Goal: Task Accomplishment & Management: Manage account settings

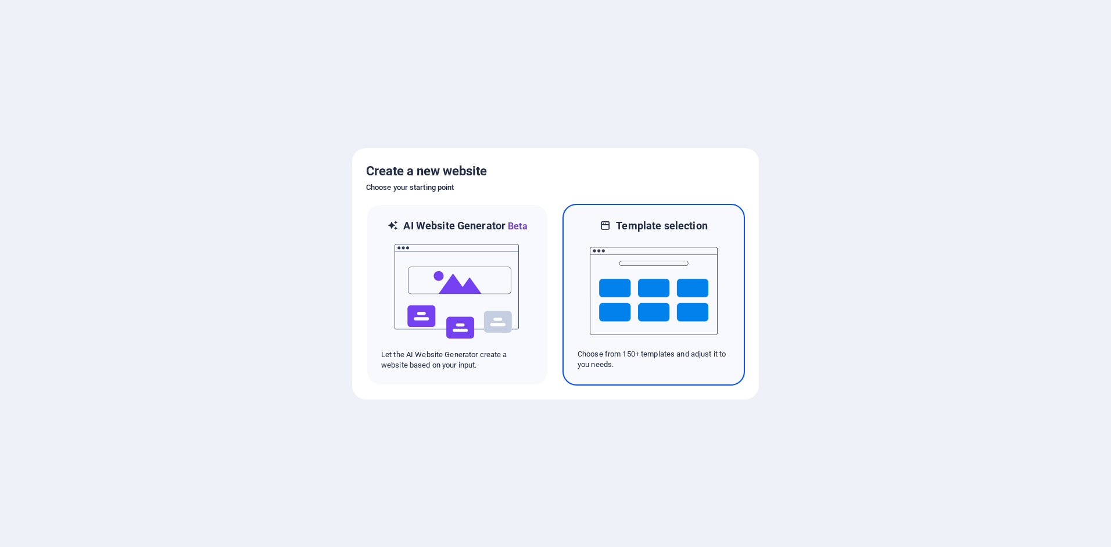
click at [658, 292] on img at bounding box center [654, 291] width 128 height 116
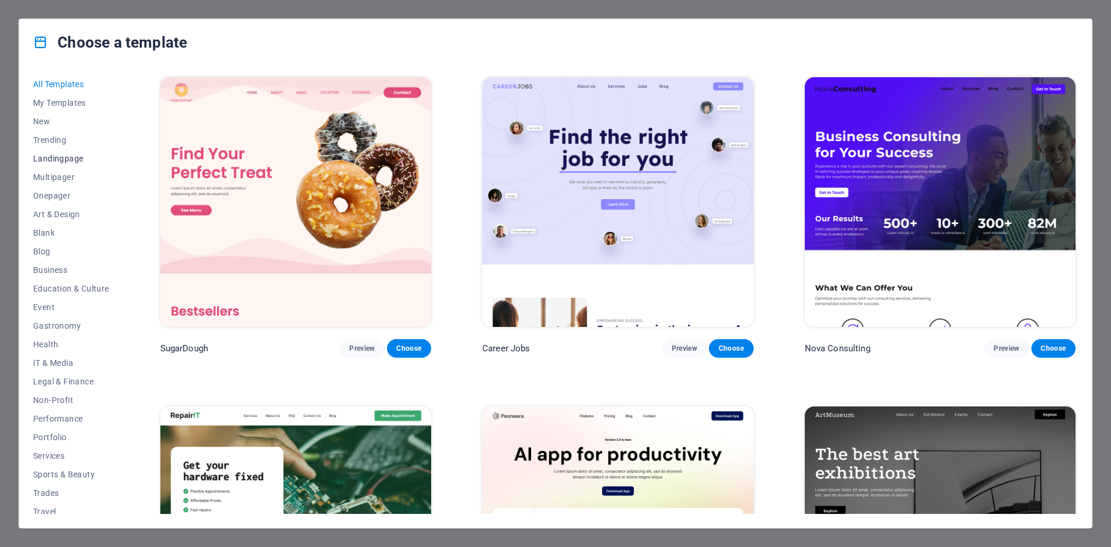
click at [70, 156] on span "Landingpage" at bounding box center [71, 158] width 76 height 9
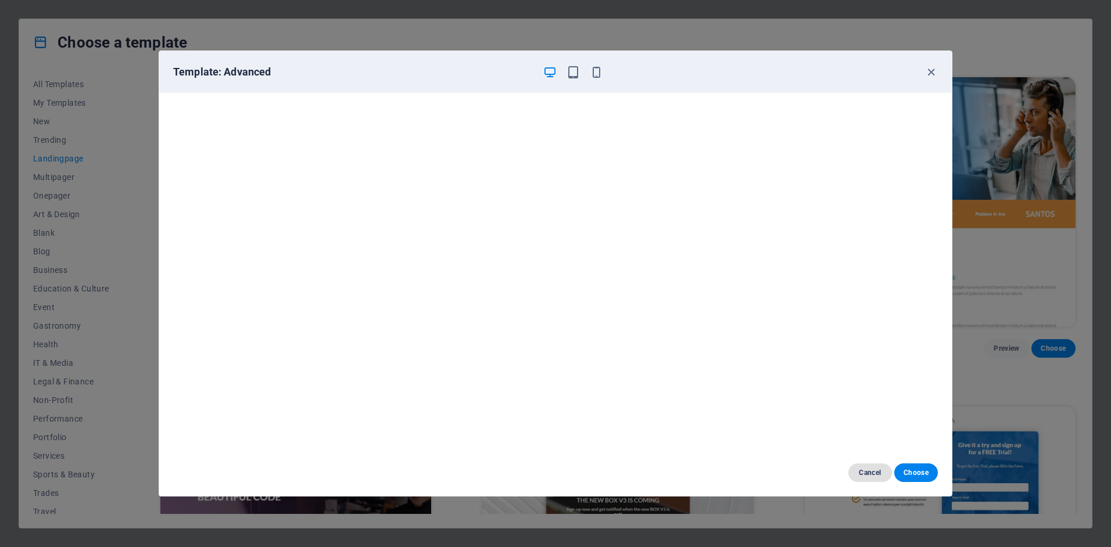
click at [868, 474] on span "Cancel" at bounding box center [870, 472] width 25 height 9
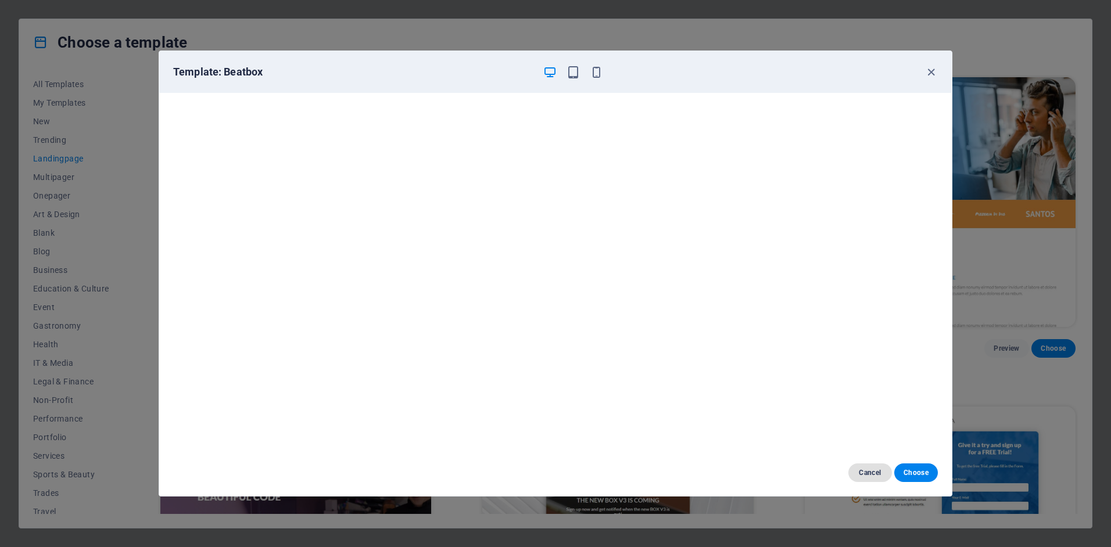
click at [862, 472] on span "Cancel" at bounding box center [870, 472] width 25 height 9
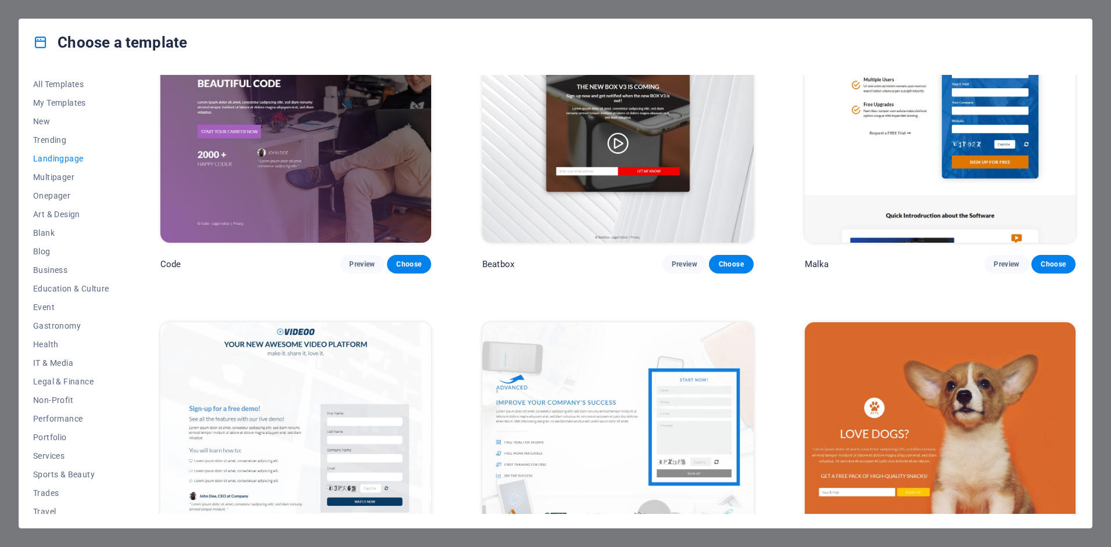
scroll to position [434, 0]
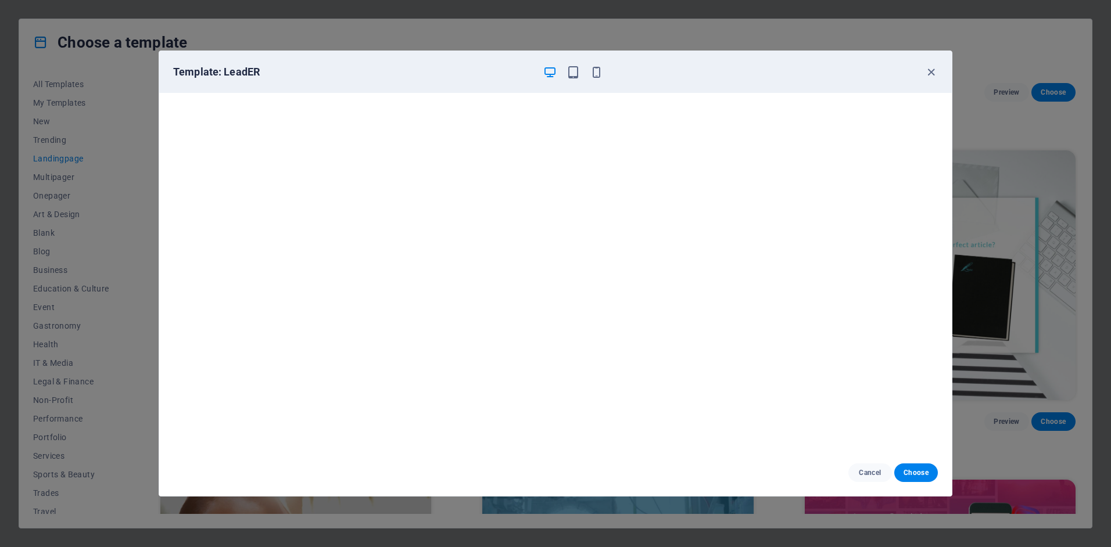
scroll to position [0, 0]
click at [870, 474] on span "Cancel" at bounding box center [870, 472] width 25 height 9
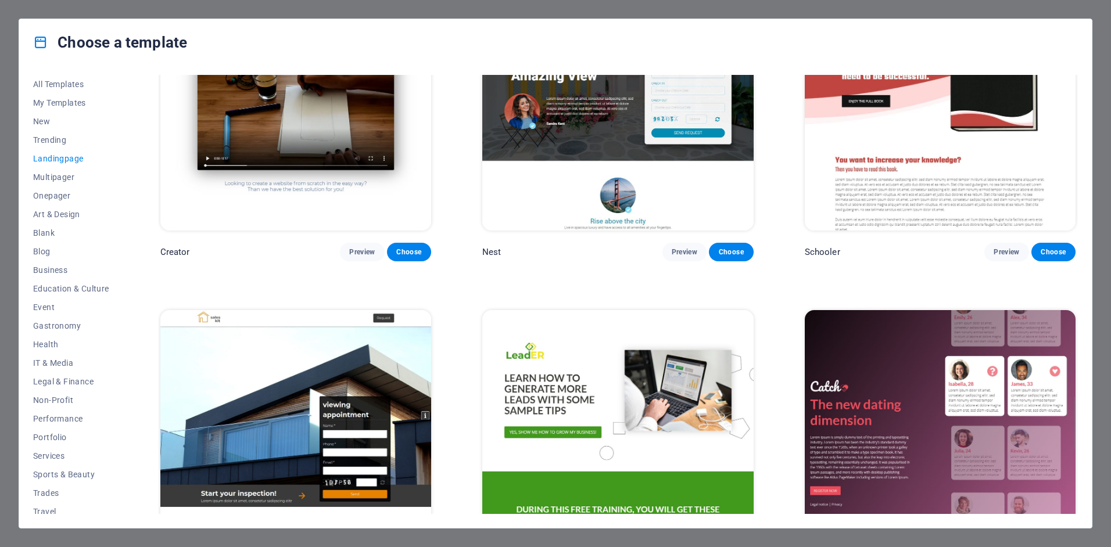
scroll to position [1746, 0]
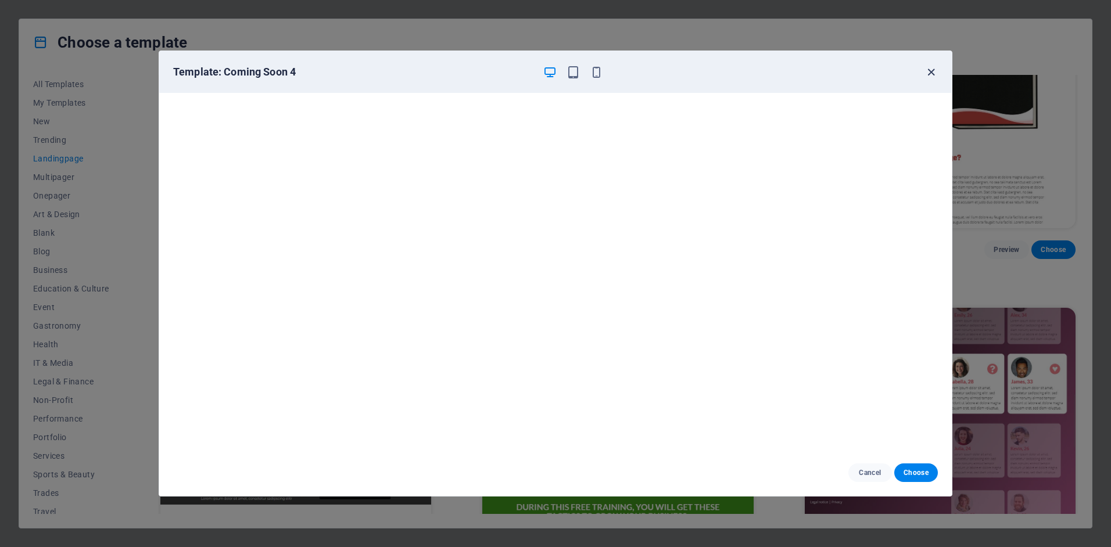
click at [929, 72] on icon "button" at bounding box center [931, 72] width 13 height 13
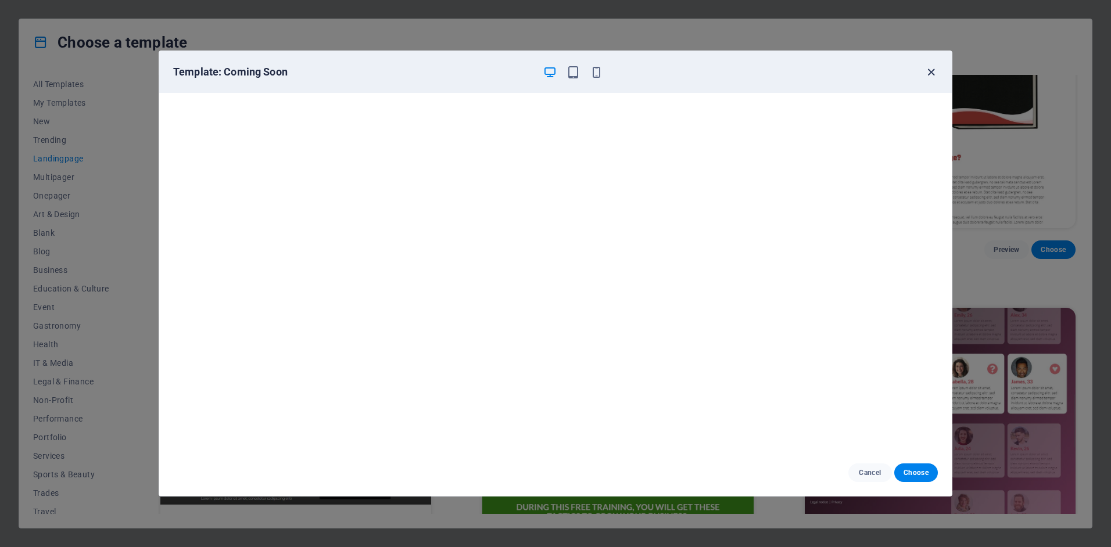
click at [931, 72] on icon "button" at bounding box center [931, 72] width 13 height 13
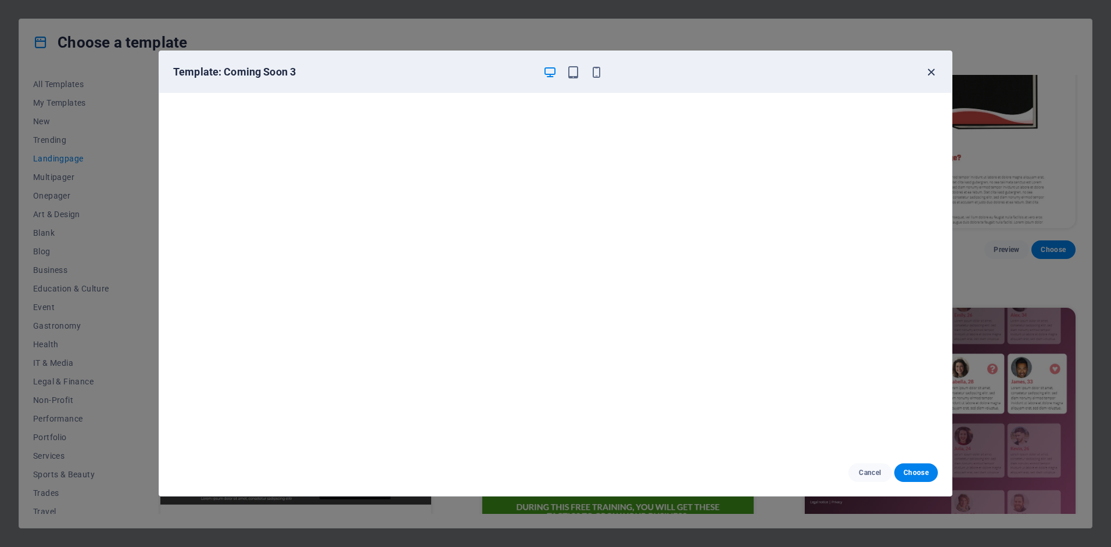
click at [930, 71] on icon "button" at bounding box center [931, 72] width 13 height 13
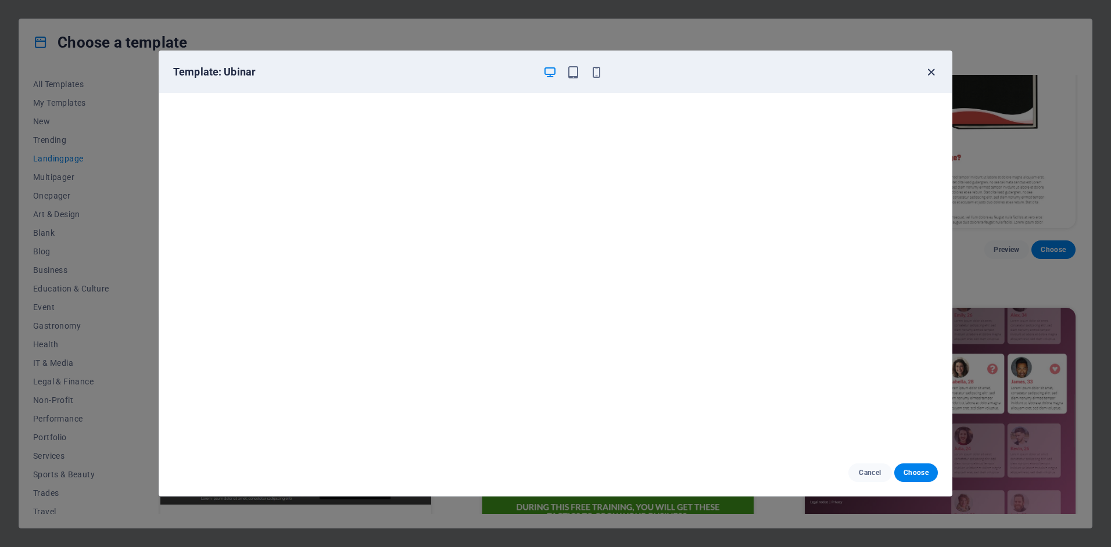
click at [928, 71] on icon "button" at bounding box center [931, 72] width 13 height 13
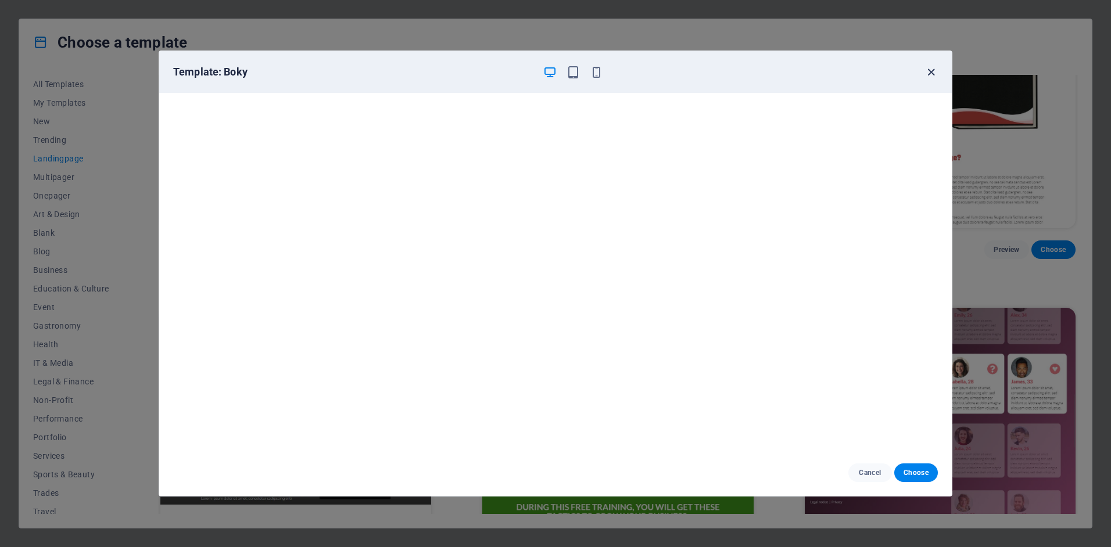
click at [930, 71] on icon "button" at bounding box center [931, 72] width 13 height 13
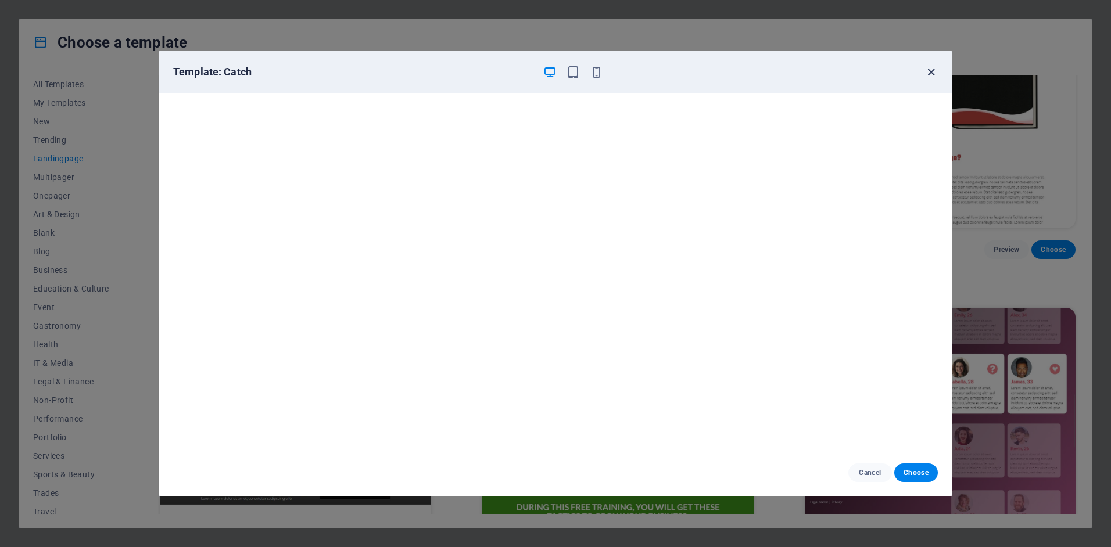
click at [931, 73] on icon "button" at bounding box center [931, 72] width 13 height 13
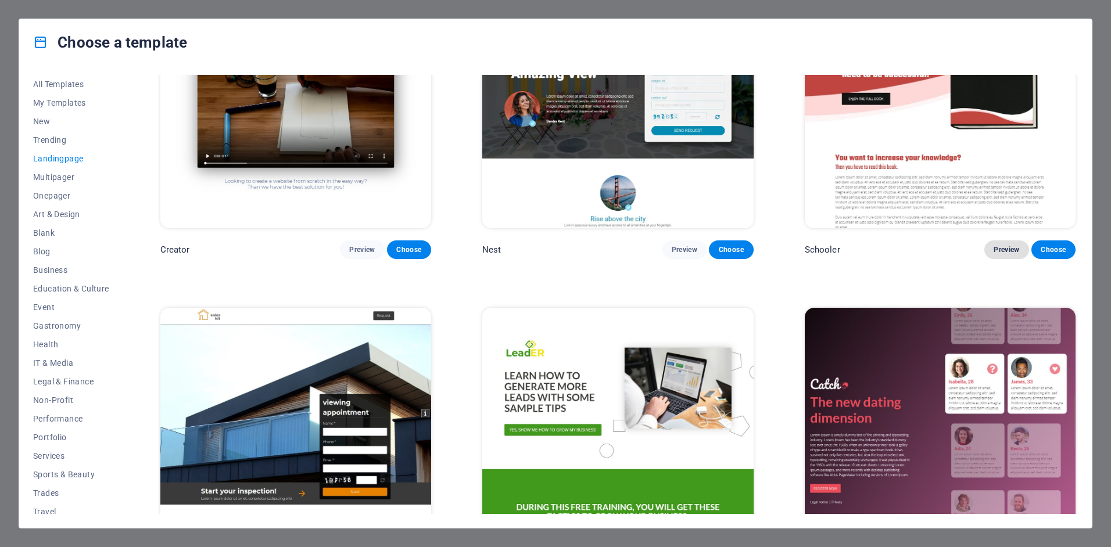
click at [1000, 245] on span "Preview" at bounding box center [1007, 249] width 26 height 9
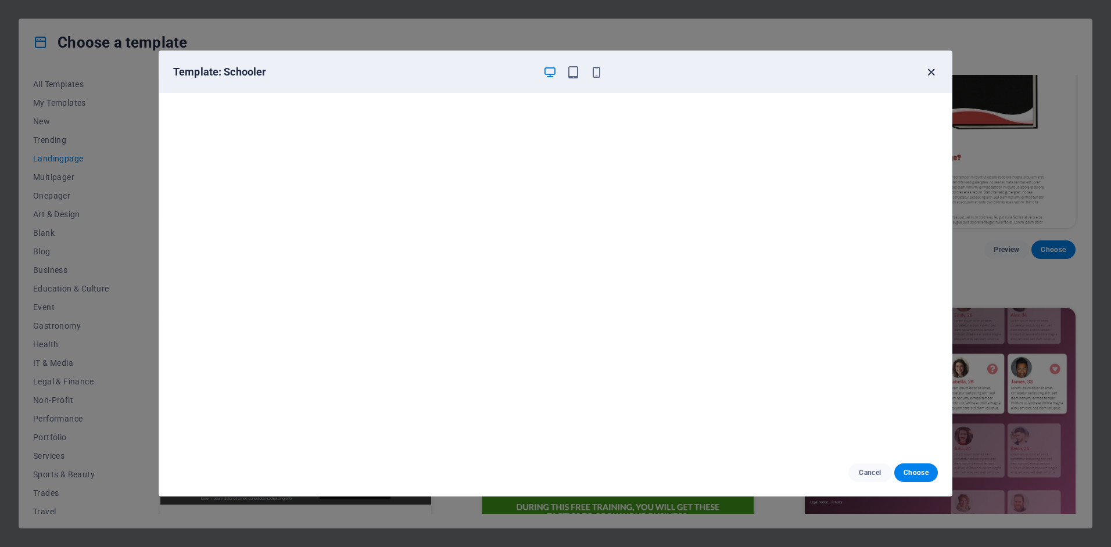
click at [930, 71] on icon "button" at bounding box center [931, 72] width 13 height 13
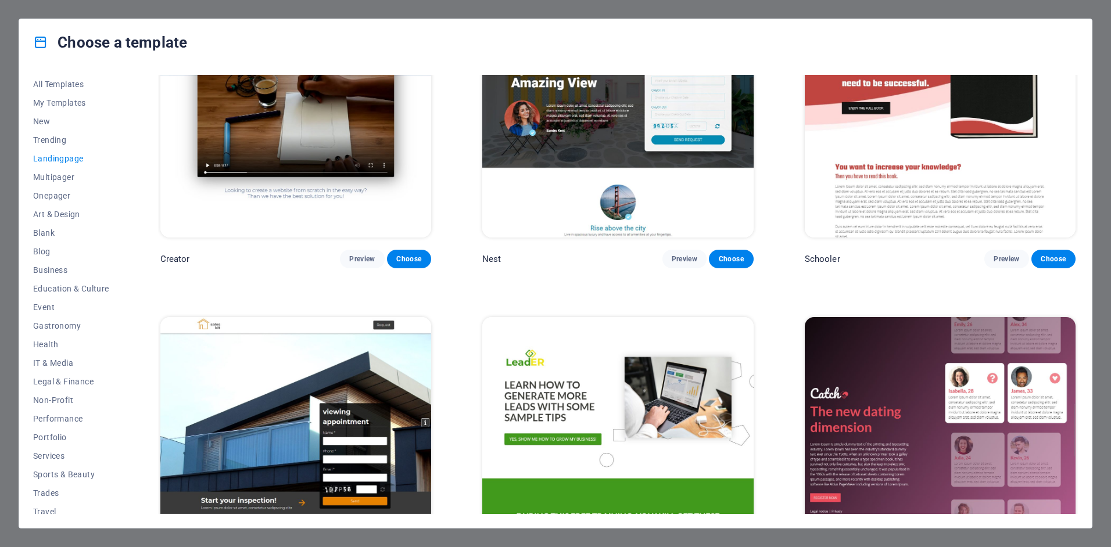
scroll to position [1744, 0]
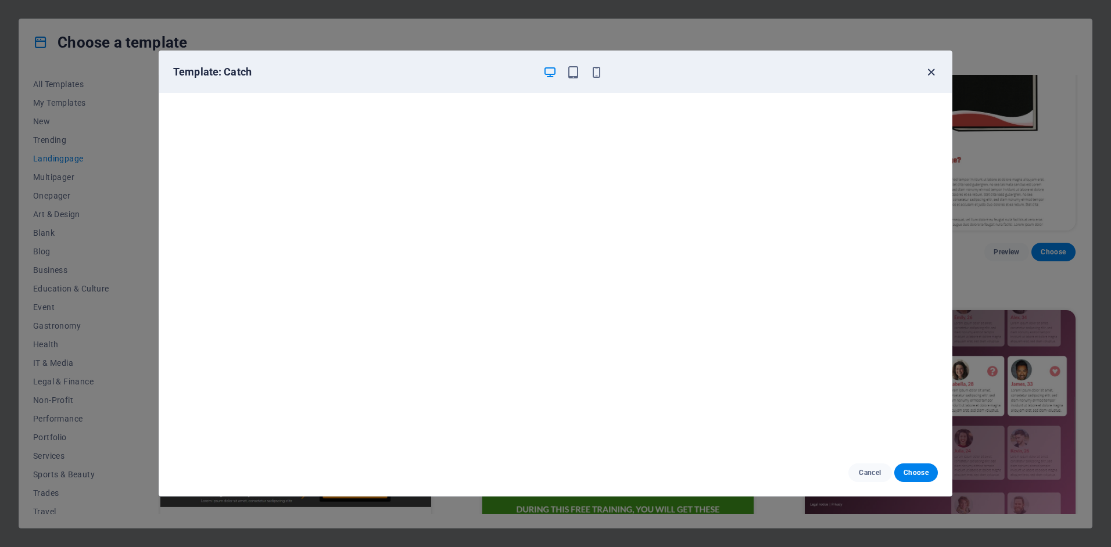
click at [933, 71] on icon "button" at bounding box center [931, 72] width 13 height 13
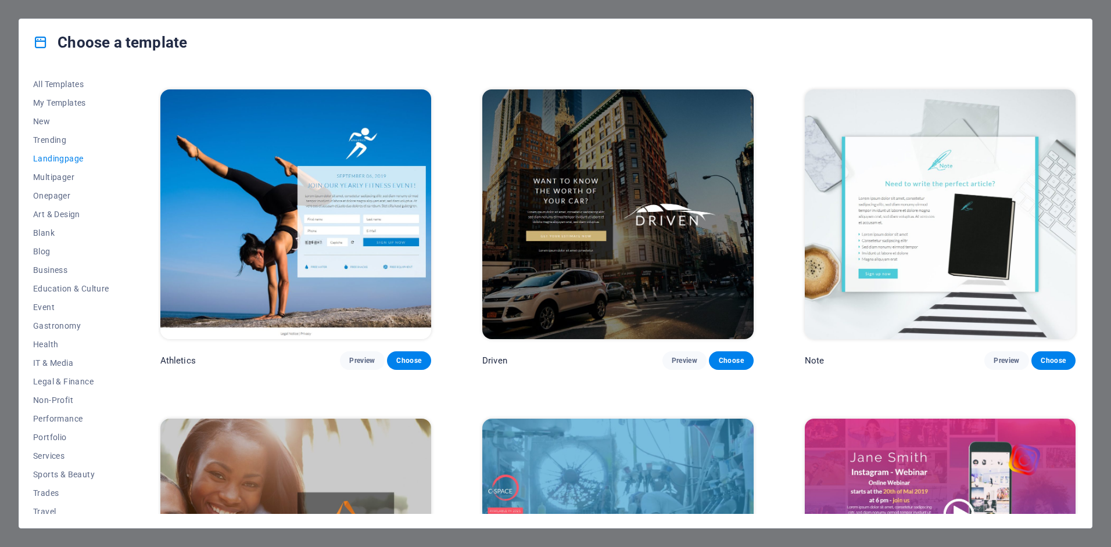
scroll to position [971, 0]
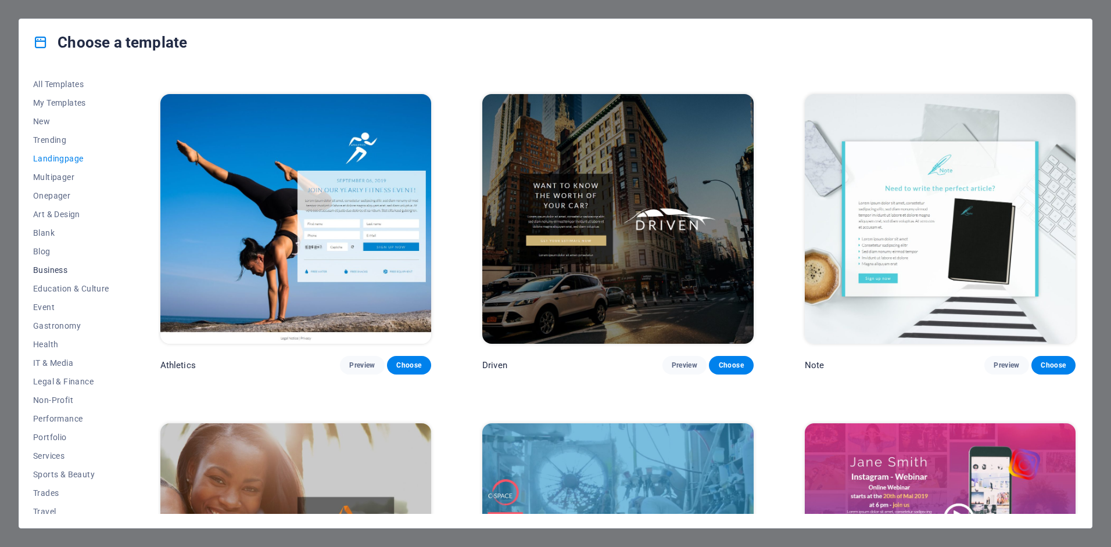
click at [60, 266] on span "Business" at bounding box center [71, 270] width 76 height 9
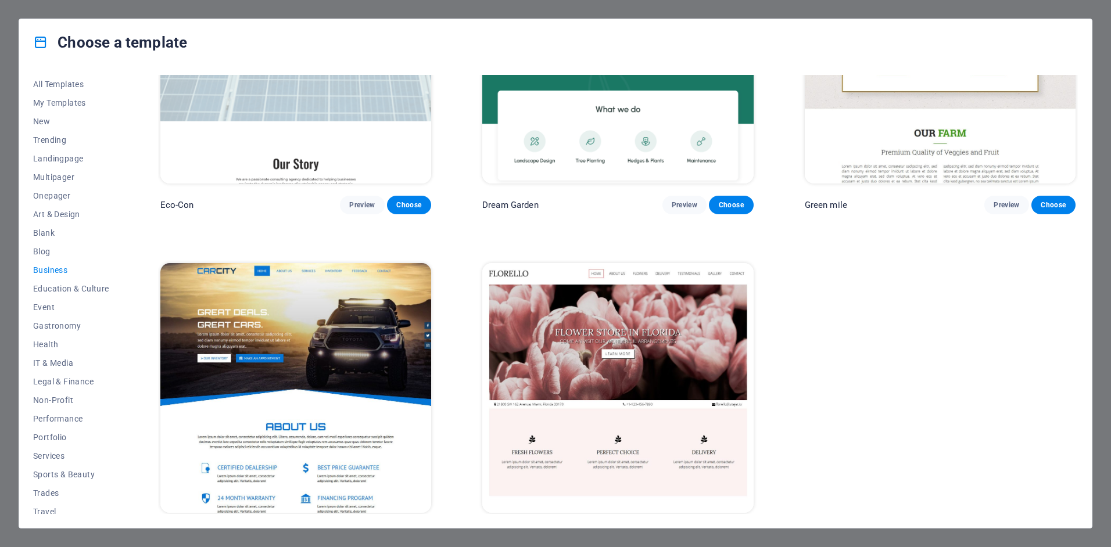
scroll to position [170, 0]
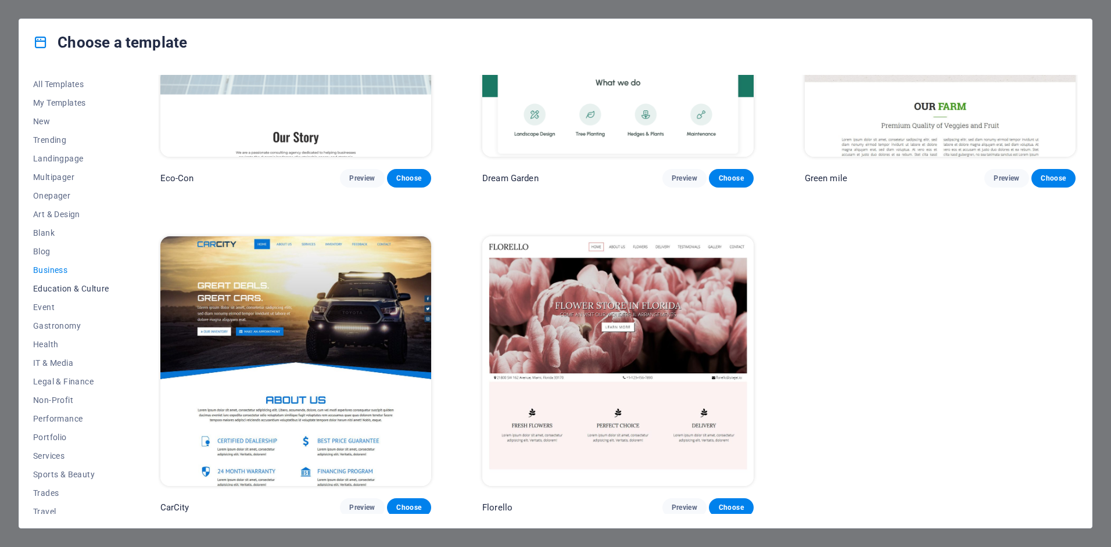
click at [92, 283] on button "Education & Culture" at bounding box center [71, 289] width 76 height 19
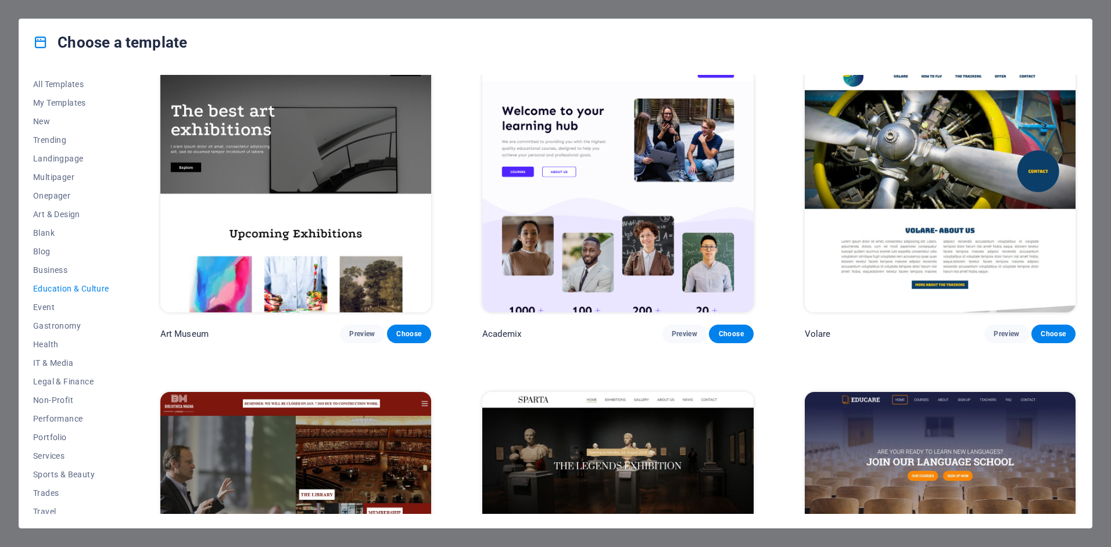
scroll to position [0, 0]
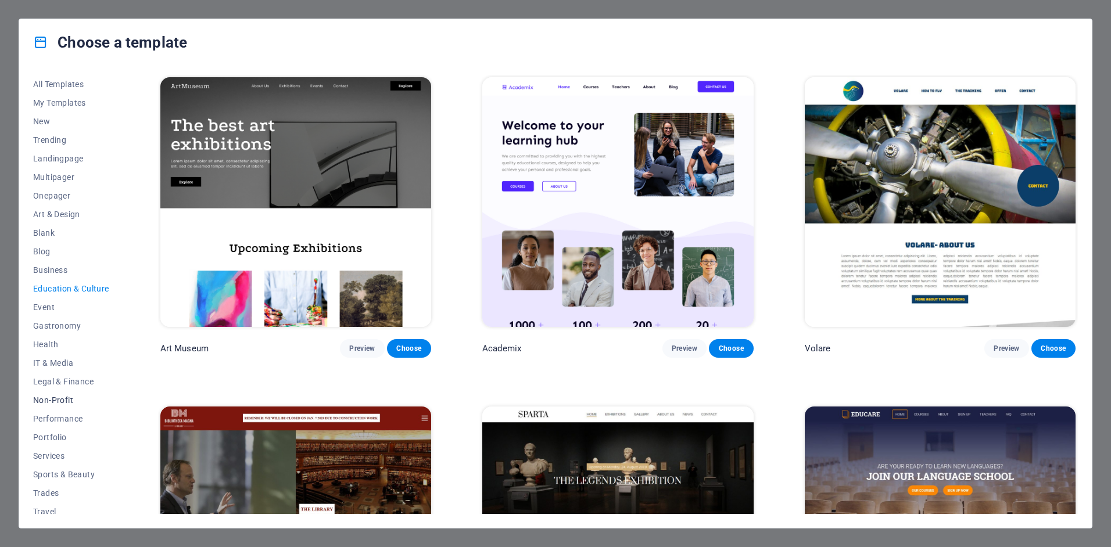
click at [58, 397] on span "Non-Profit" at bounding box center [71, 400] width 76 height 9
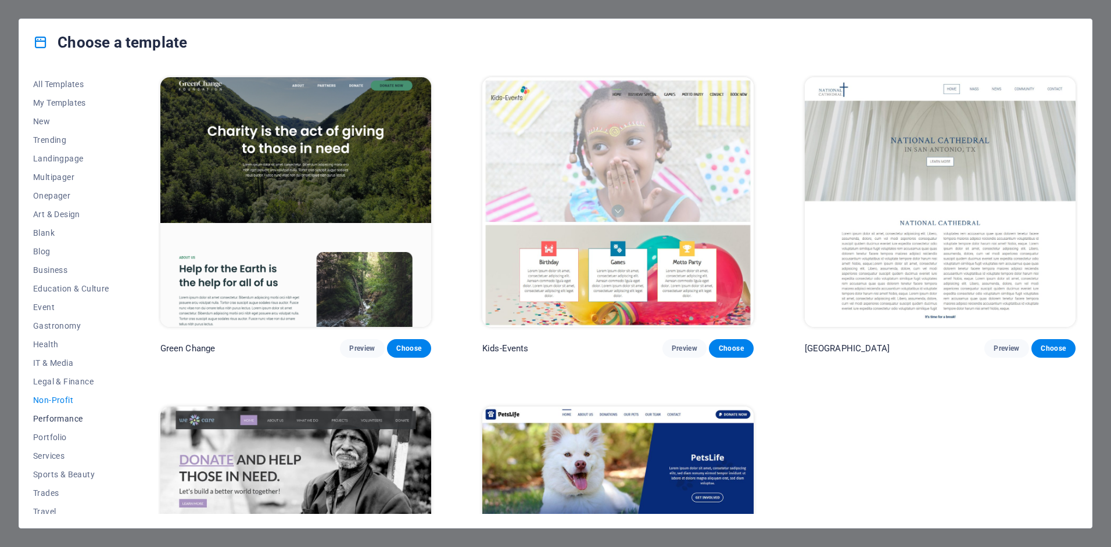
click at [77, 420] on span "Performance" at bounding box center [71, 418] width 76 height 9
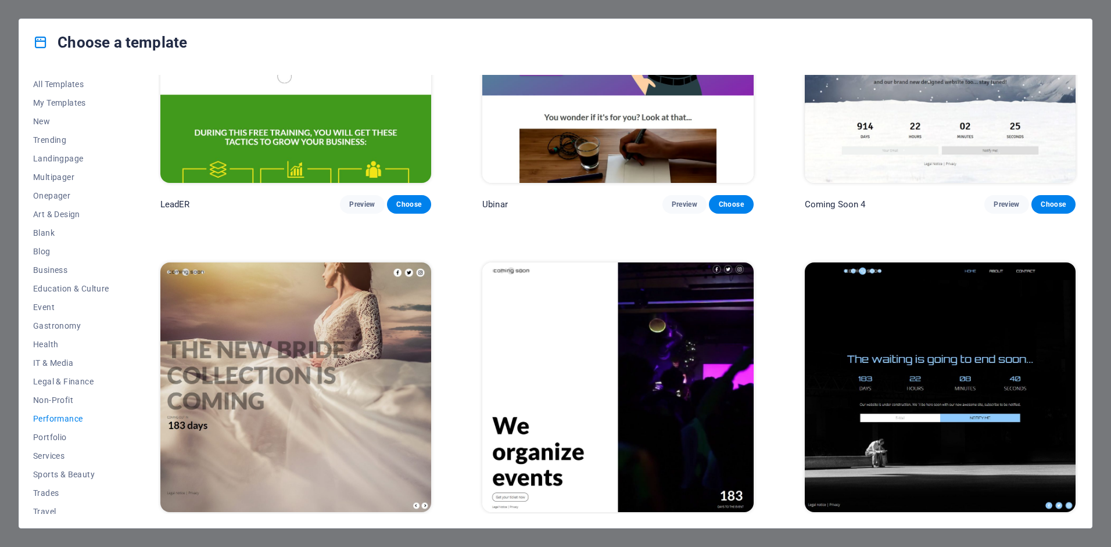
scroll to position [1483, 0]
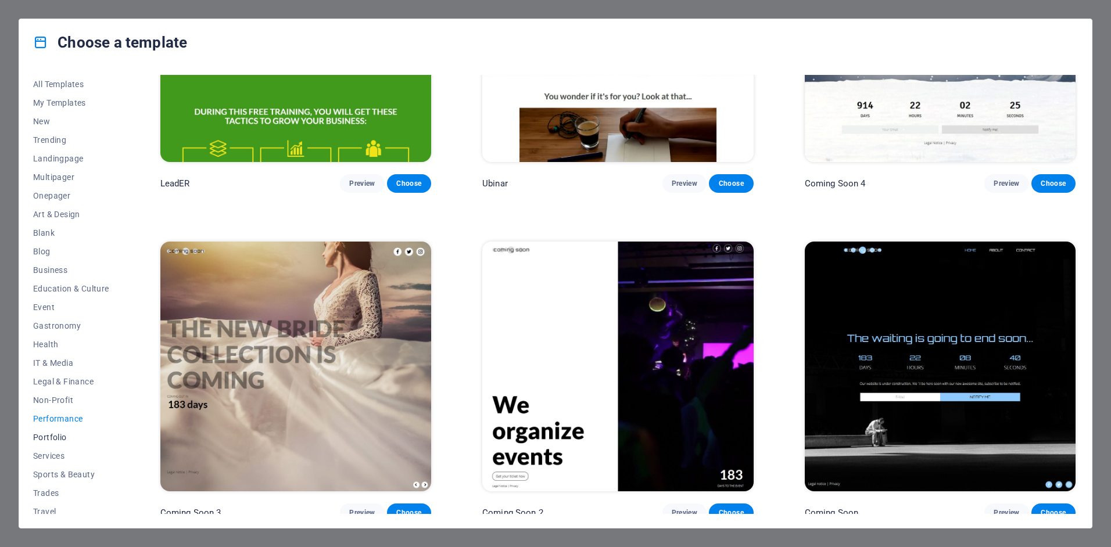
click at [59, 437] on span "Portfolio" at bounding box center [71, 437] width 76 height 9
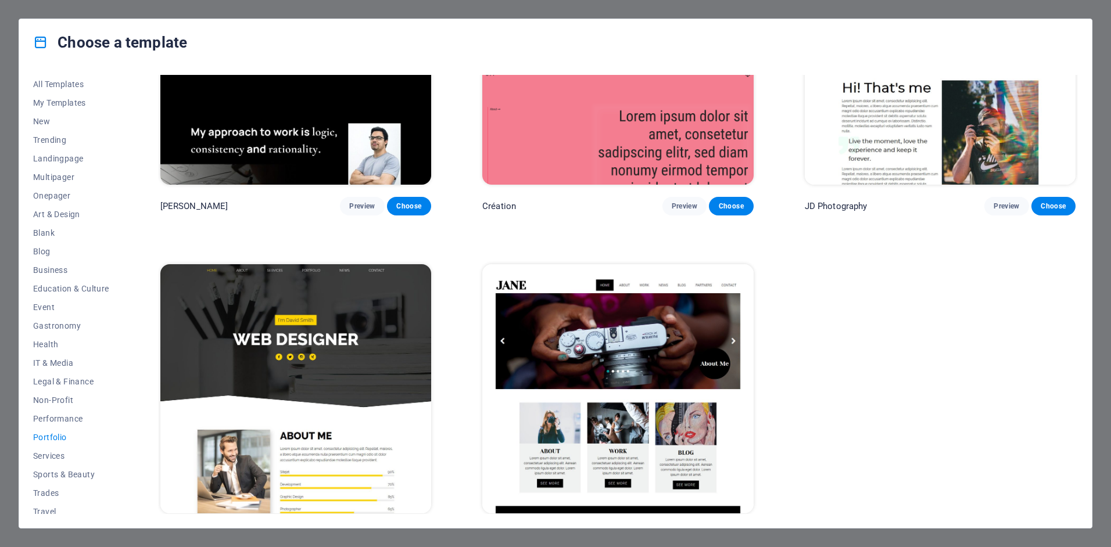
scroll to position [499, 0]
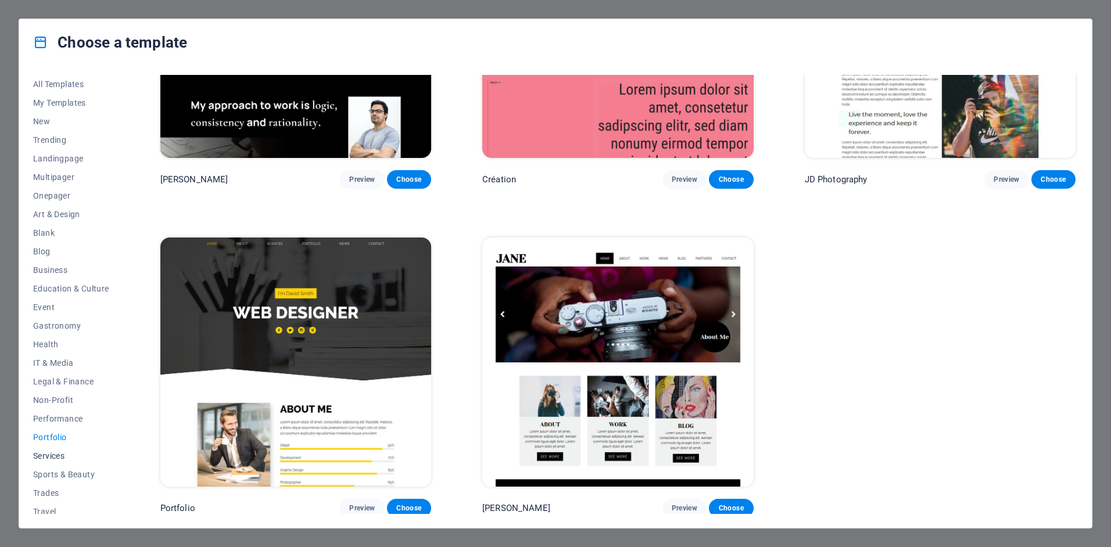
click at [51, 456] on span "Services" at bounding box center [71, 456] width 76 height 9
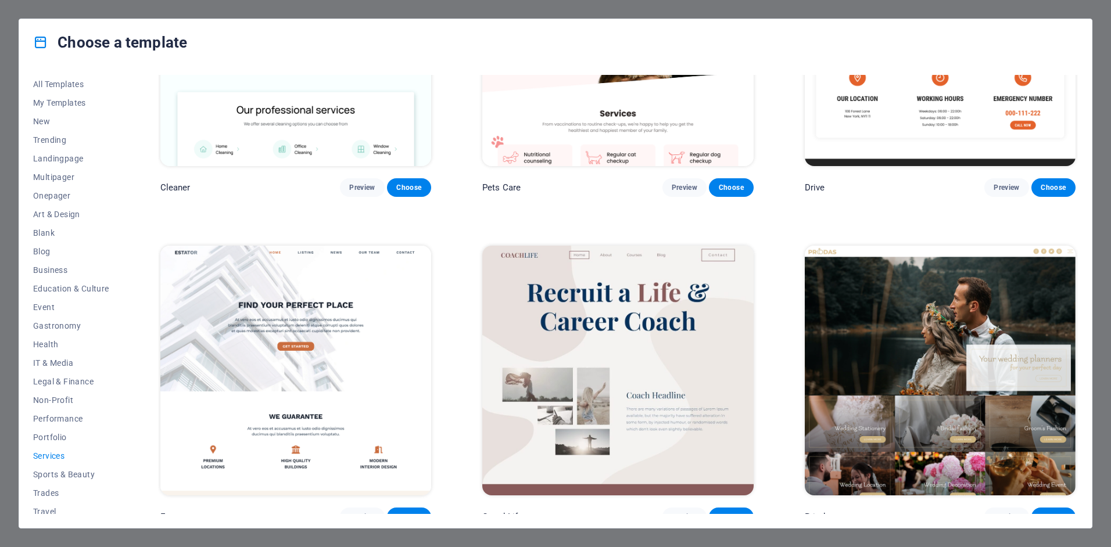
scroll to position [879, 0]
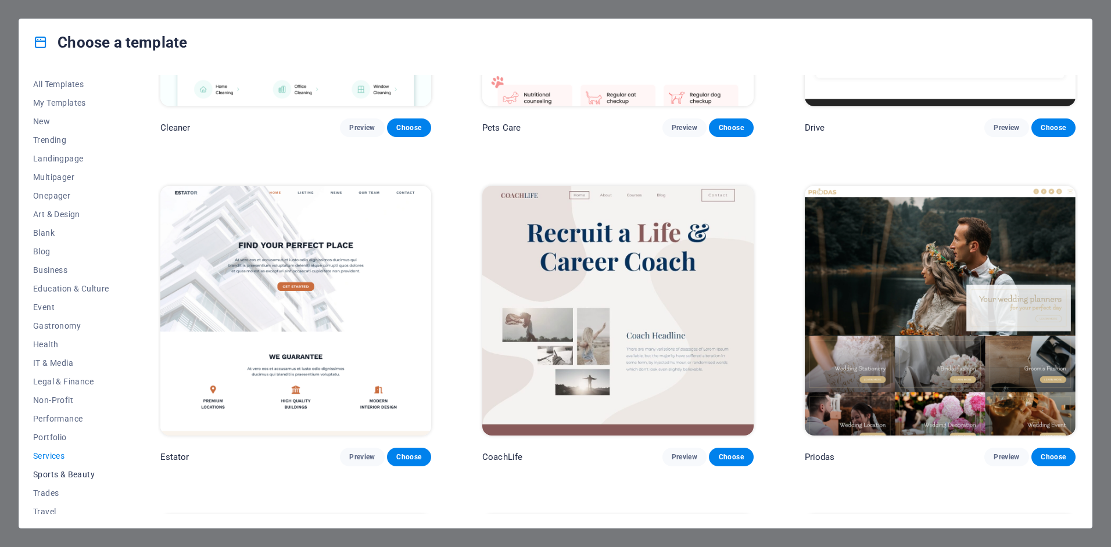
click at [83, 475] on span "Sports & Beauty" at bounding box center [71, 474] width 76 height 9
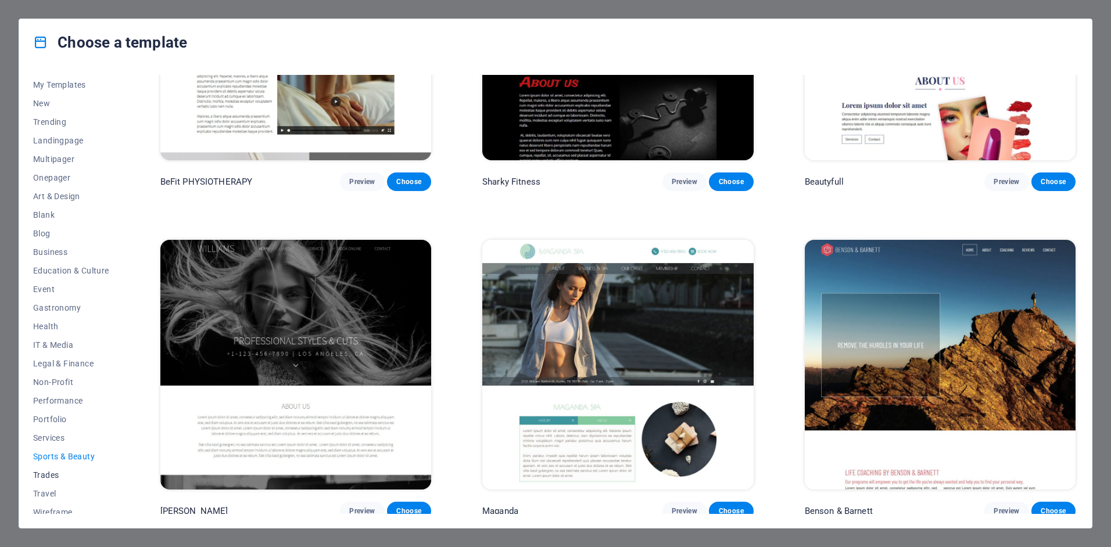
scroll to position [26, 0]
click at [59, 506] on span "Wireframe" at bounding box center [71, 504] width 76 height 9
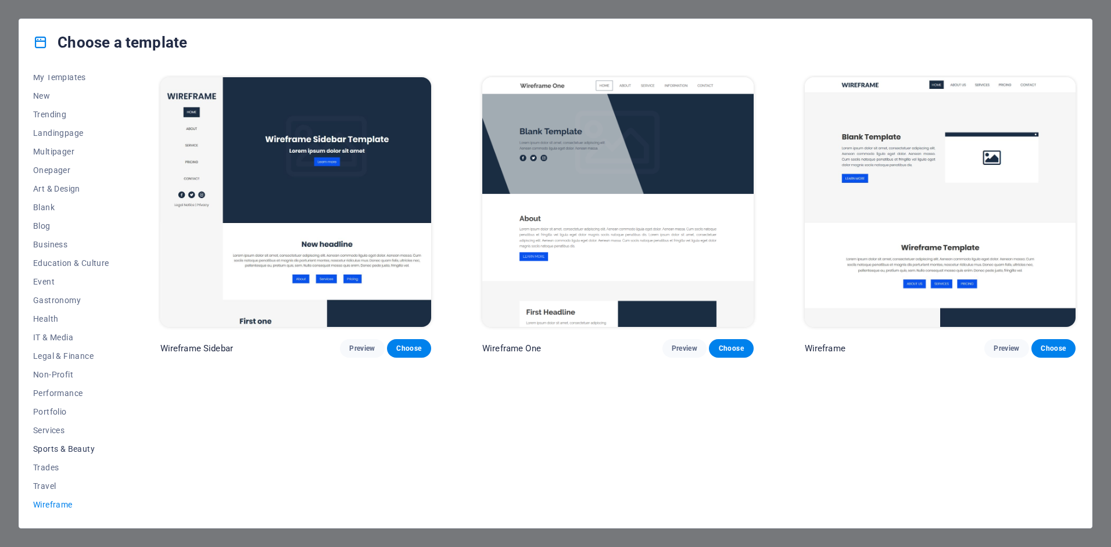
click at [74, 445] on span "Sports & Beauty" at bounding box center [71, 449] width 76 height 9
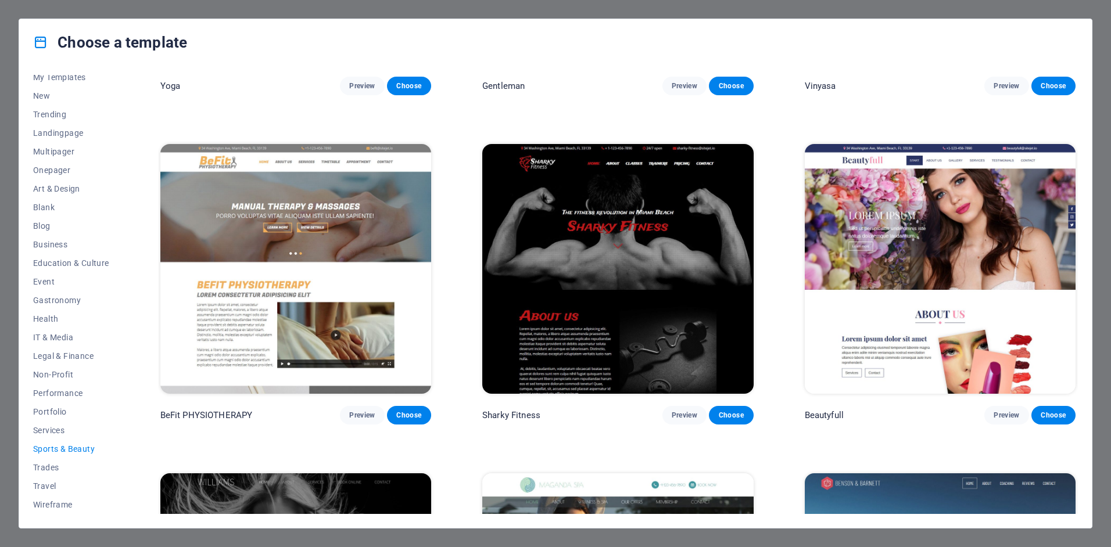
scroll to position [1155, 0]
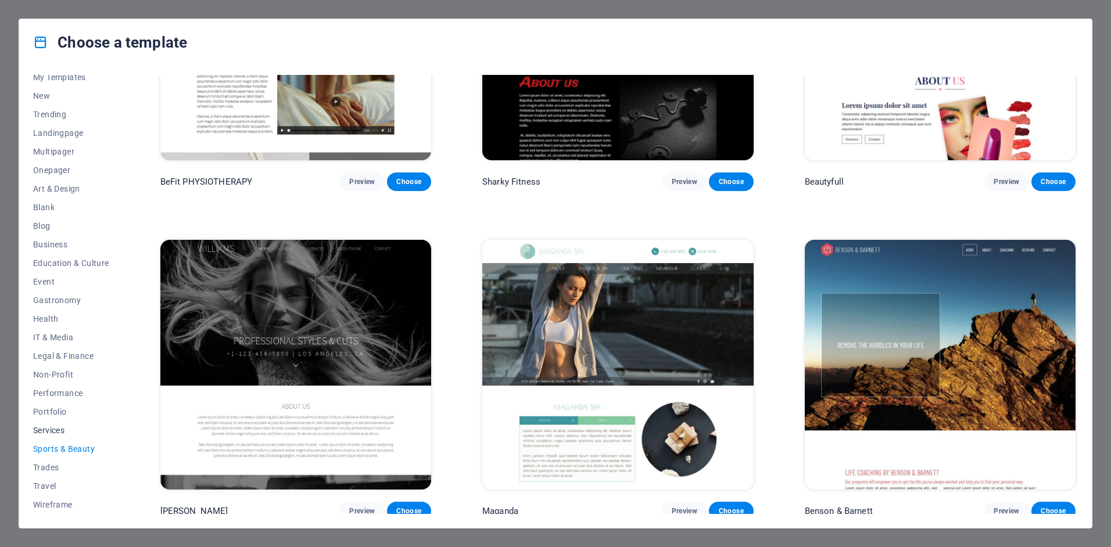
click at [45, 427] on span "Services" at bounding box center [71, 430] width 76 height 9
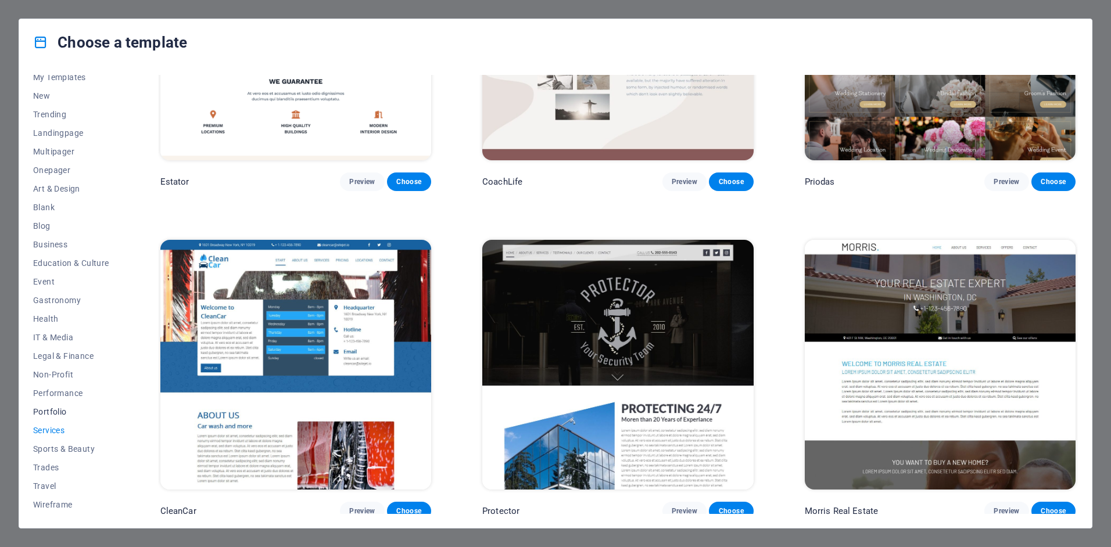
click at [49, 412] on span "Portfolio" at bounding box center [71, 411] width 76 height 9
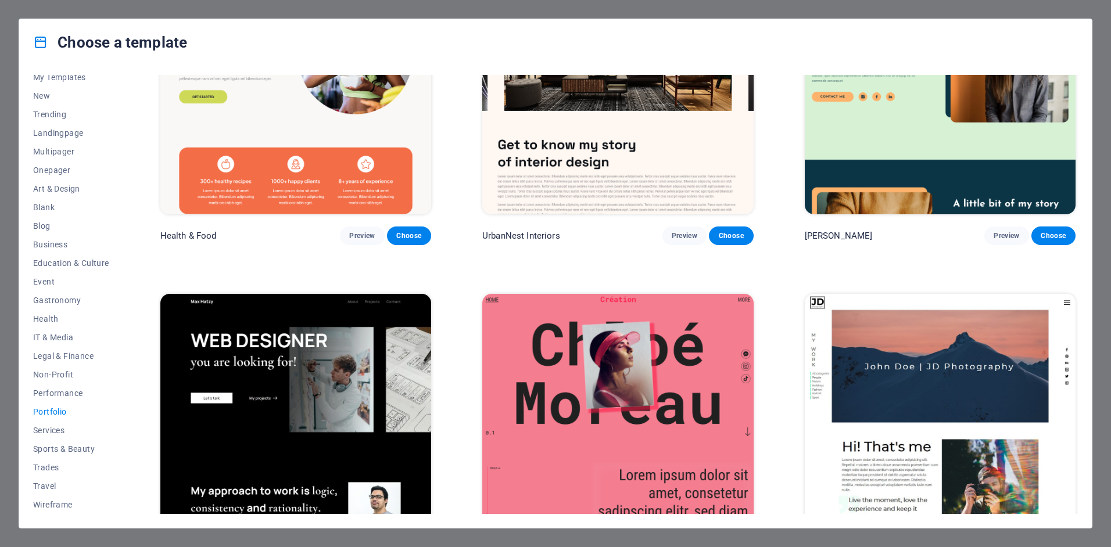
scroll to position [0, 0]
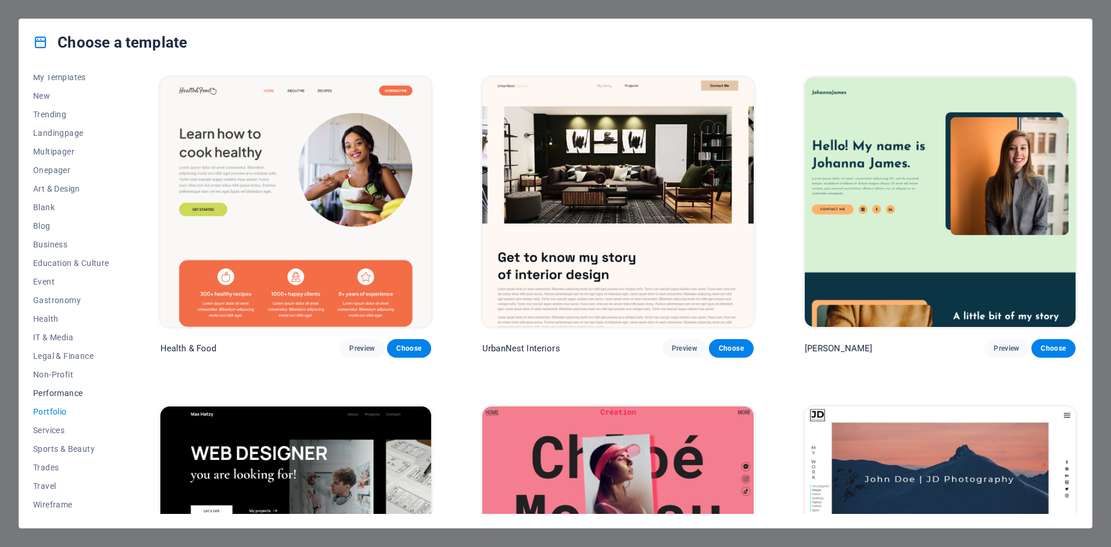
click at [59, 393] on span "Performance" at bounding box center [71, 393] width 76 height 9
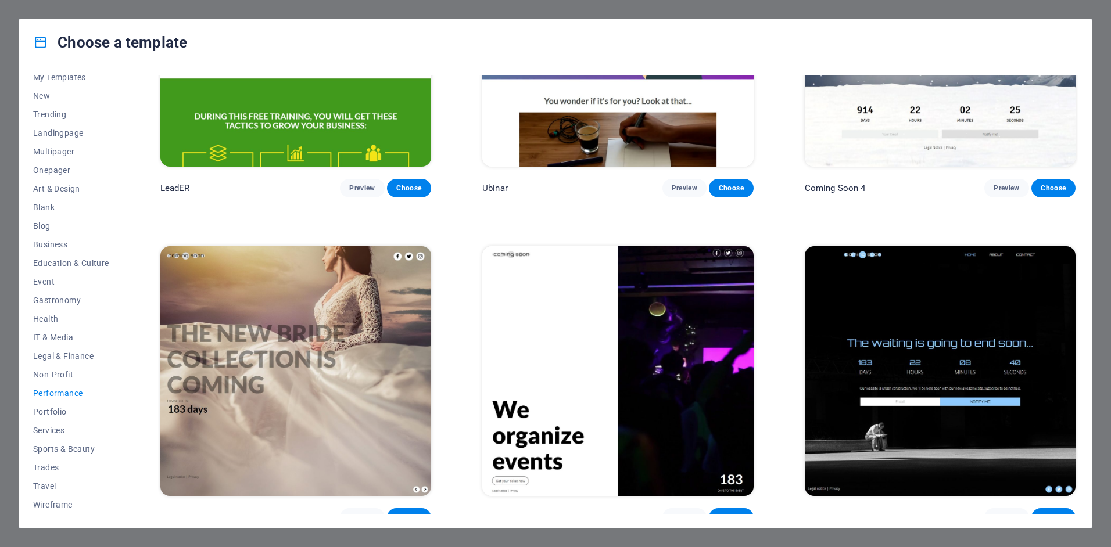
scroll to position [1483, 0]
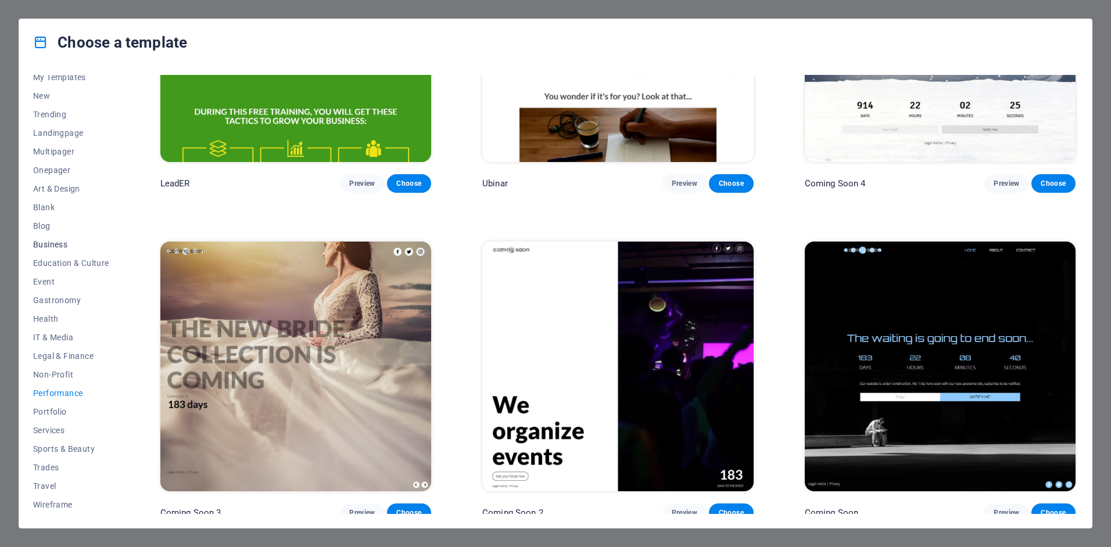
click at [55, 245] on span "Business" at bounding box center [71, 244] width 76 height 9
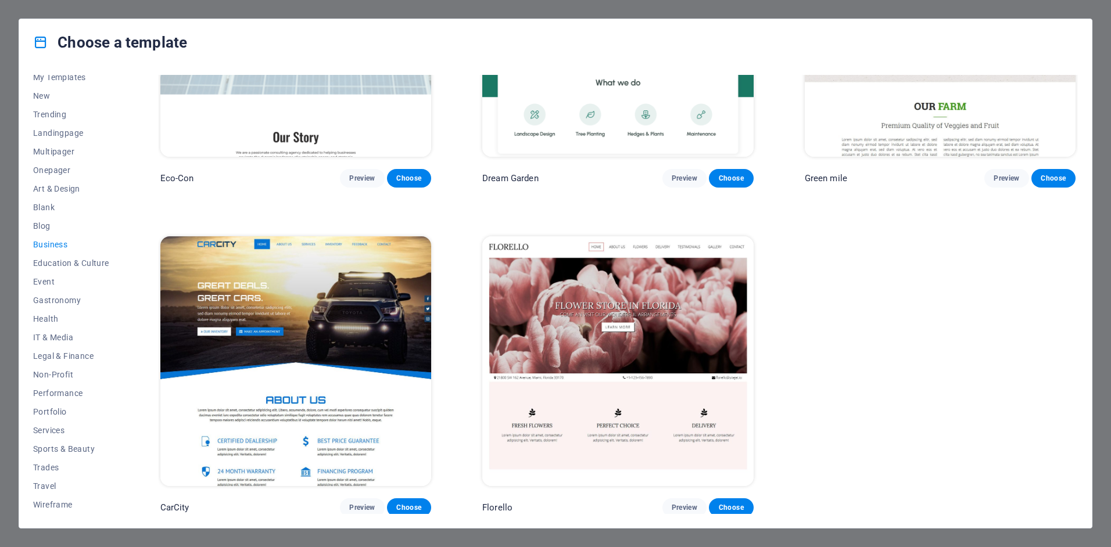
scroll to position [0, 0]
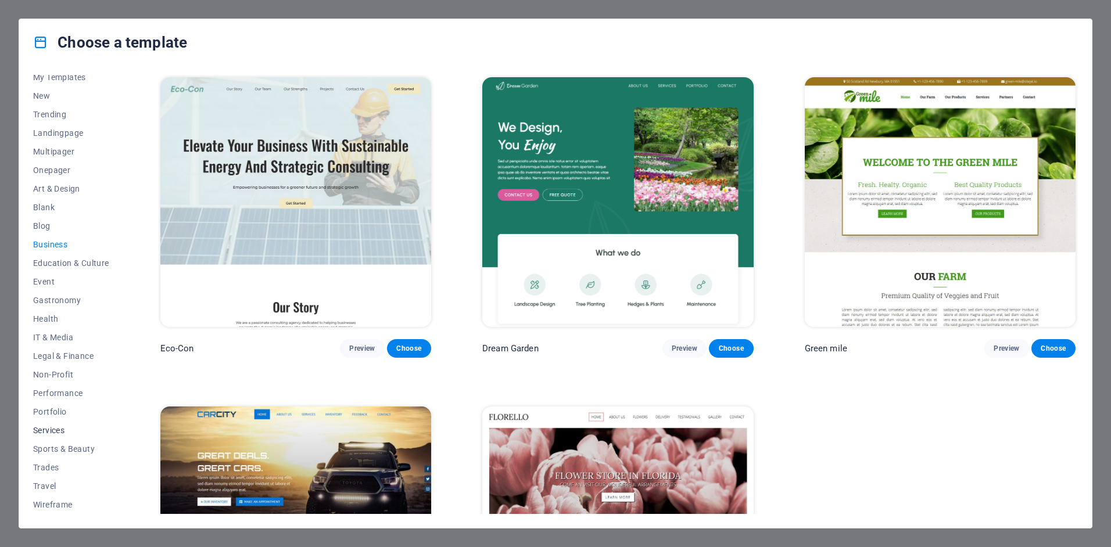
click at [56, 431] on span "Services" at bounding box center [71, 430] width 76 height 9
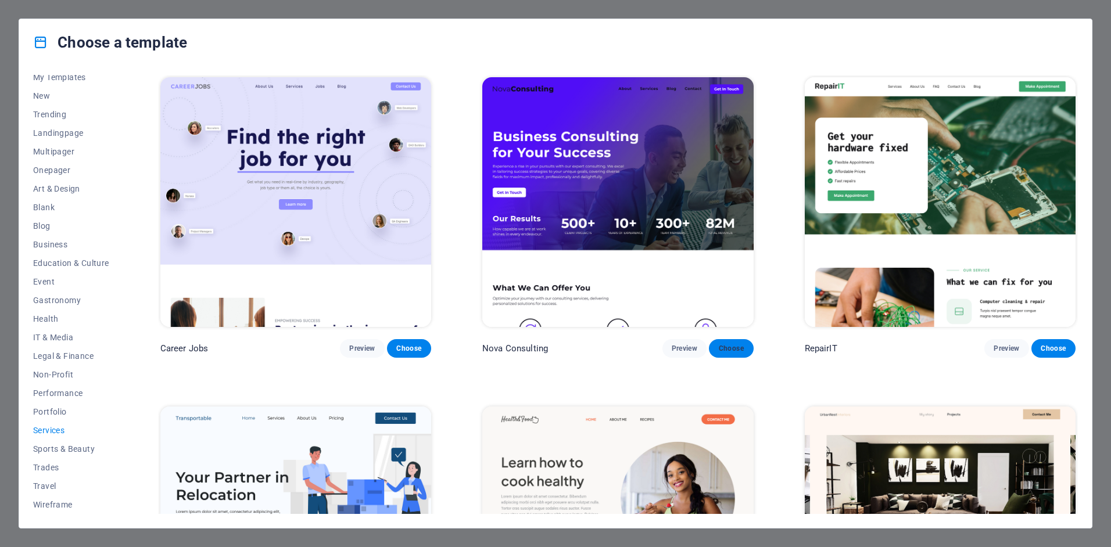
click at [732, 349] on span "Choose" at bounding box center [731, 348] width 26 height 9
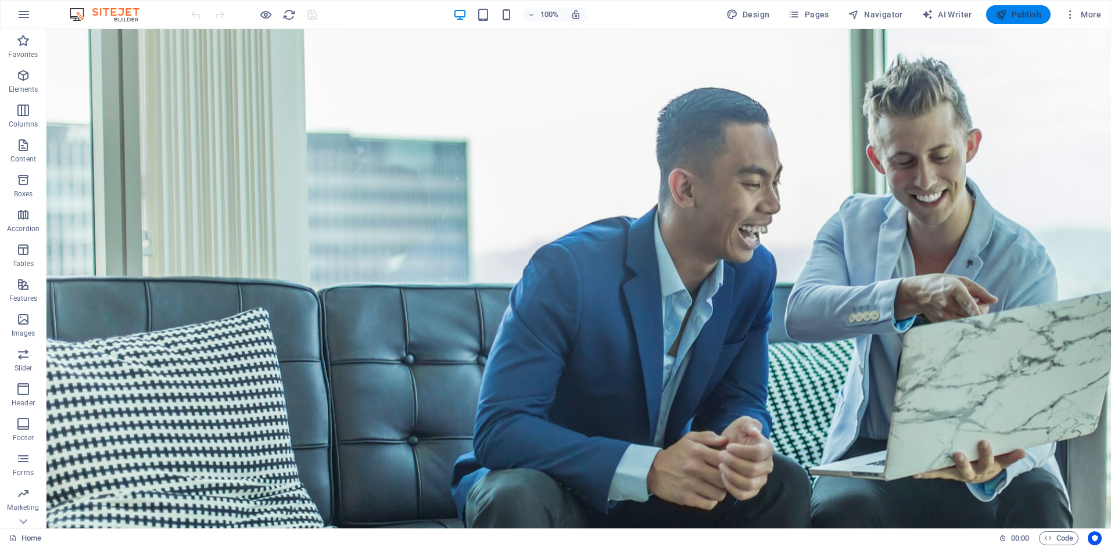
click at [1016, 15] on span "Publish" at bounding box center [1019, 15] width 46 height 12
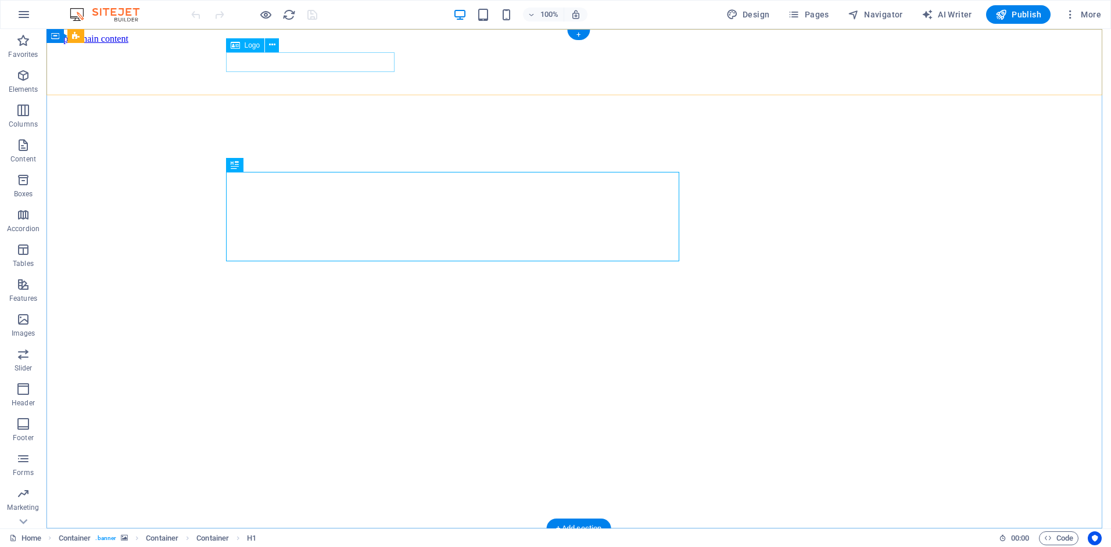
click at [246, 544] on div at bounding box center [578, 555] width 1055 height 23
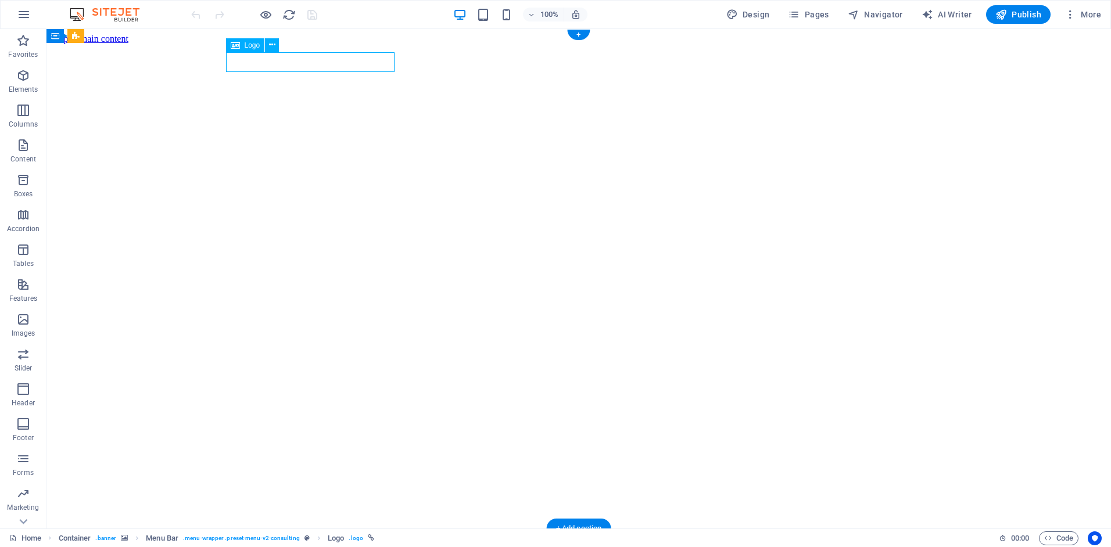
click at [246, 544] on div at bounding box center [578, 555] width 1055 height 23
select select "px"
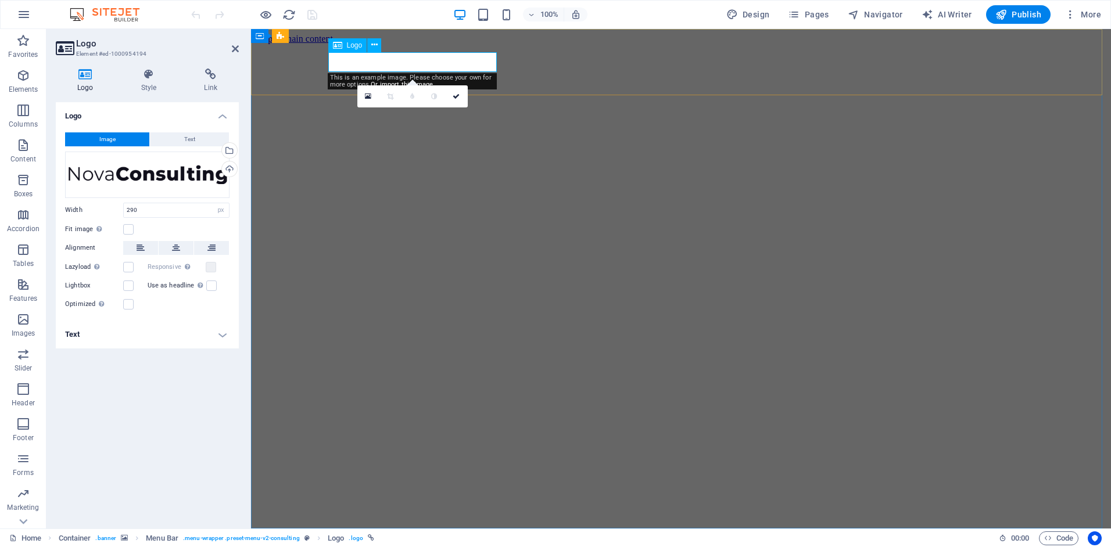
click at [375, 544] on div at bounding box center [681, 555] width 851 height 23
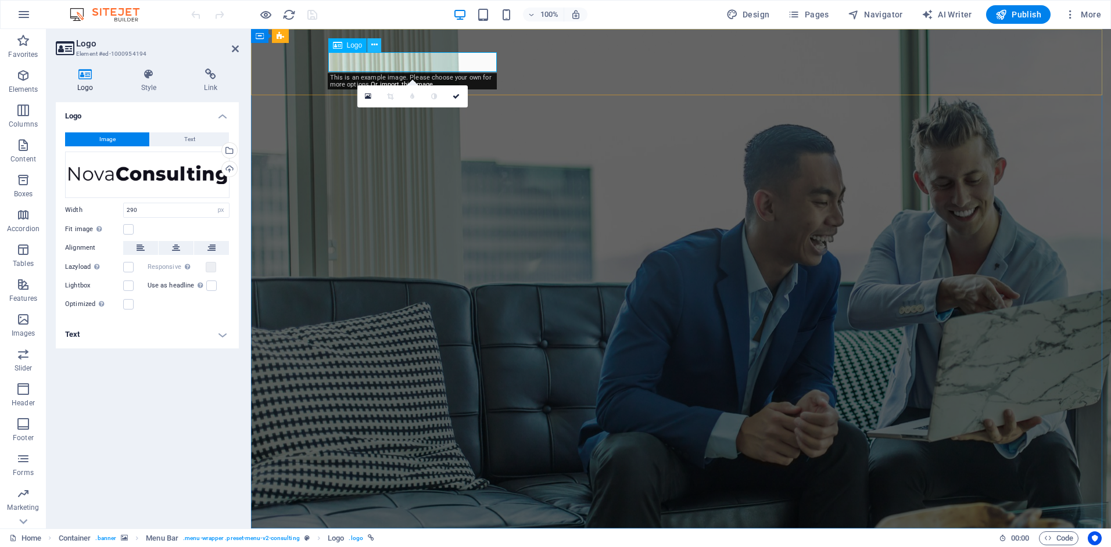
click at [375, 47] on icon at bounding box center [374, 45] width 6 height 12
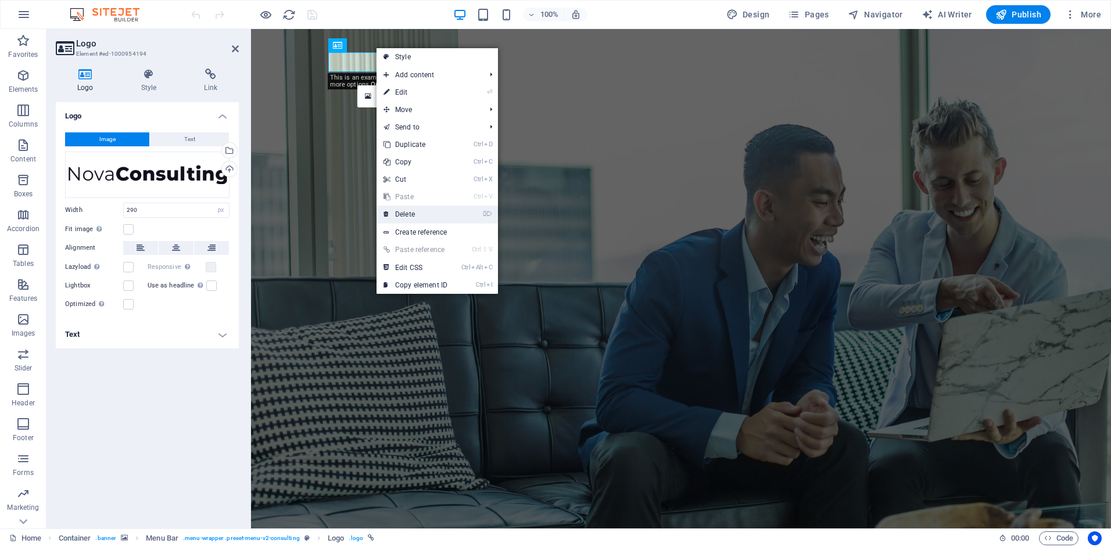
click at [413, 215] on link "⌦ Delete" at bounding box center [416, 214] width 78 height 17
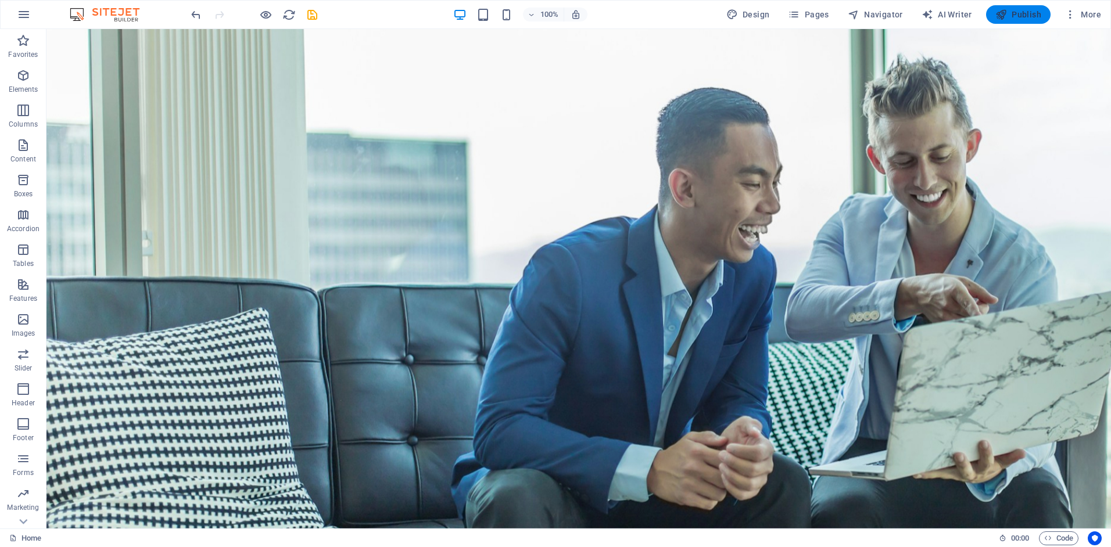
click at [1023, 10] on span "Publish" at bounding box center [1019, 15] width 46 height 12
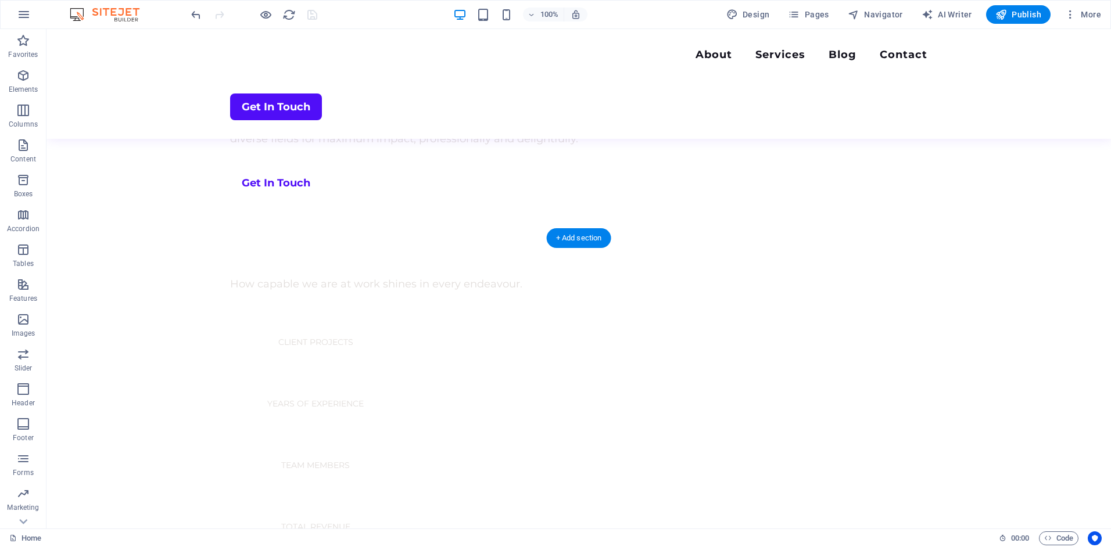
scroll to position [678, 0]
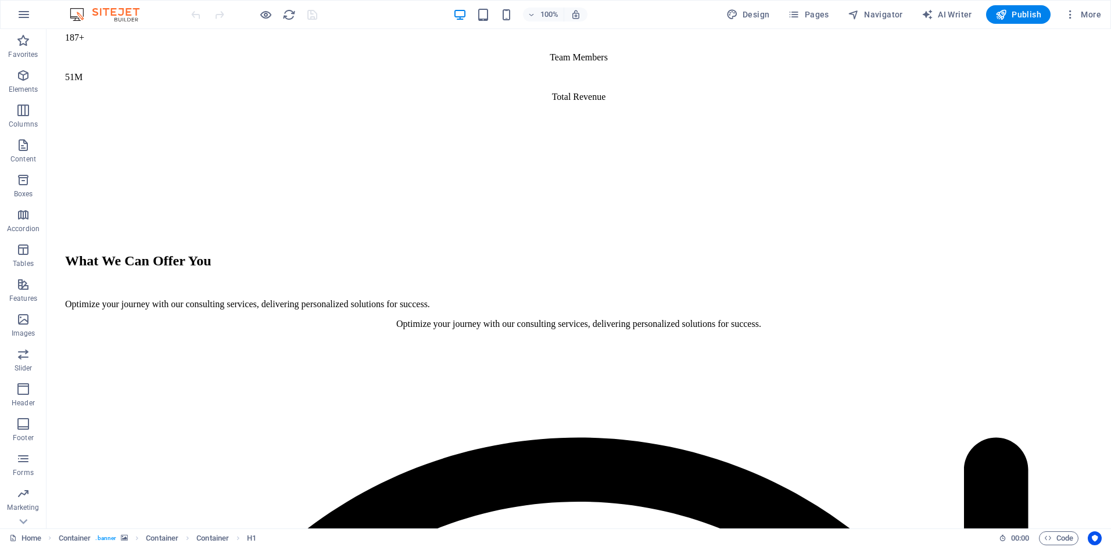
scroll to position [2654, 0]
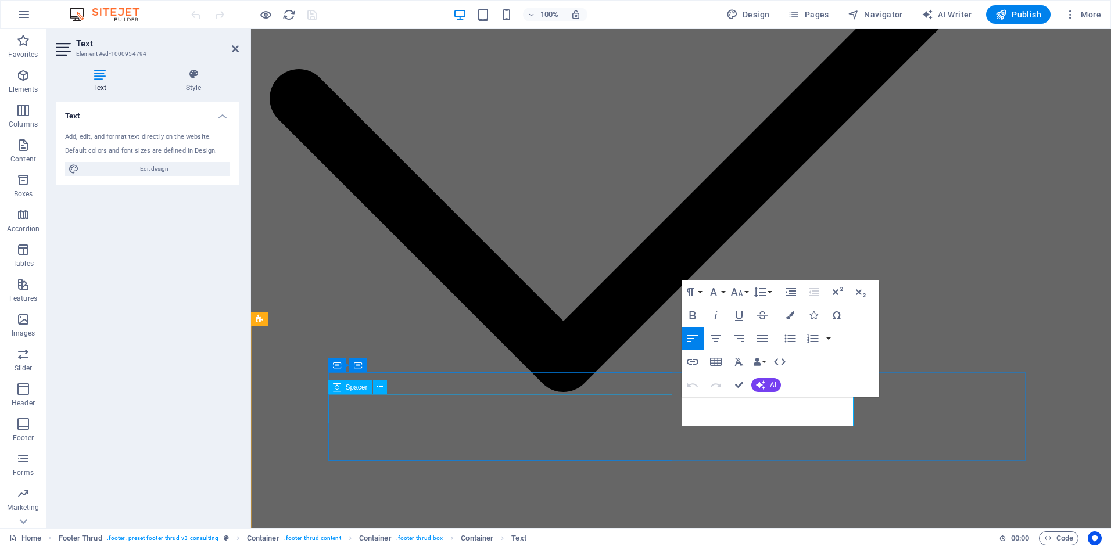
scroll to position [2648, 0]
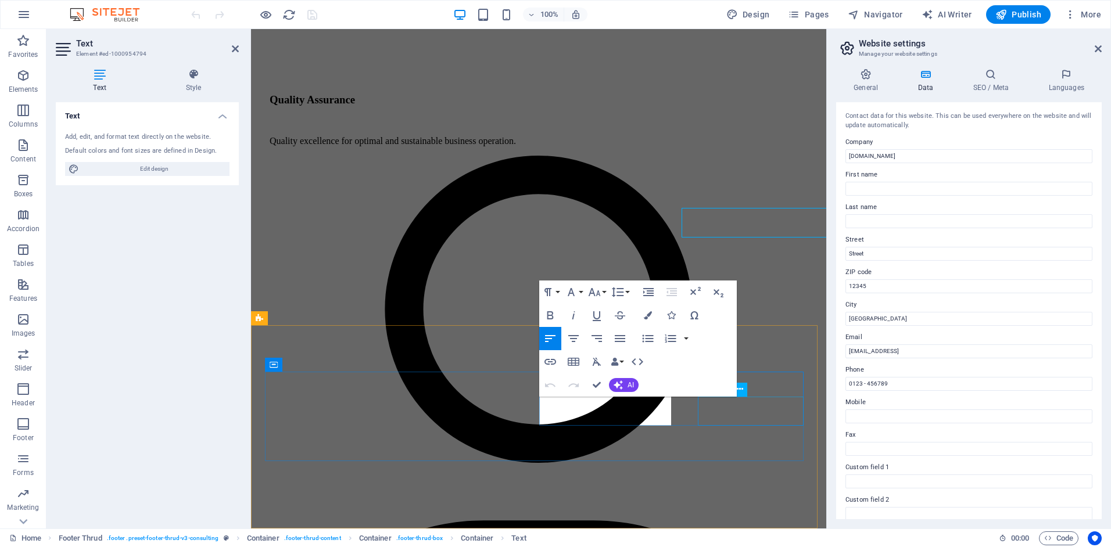
scroll to position [2837, 0]
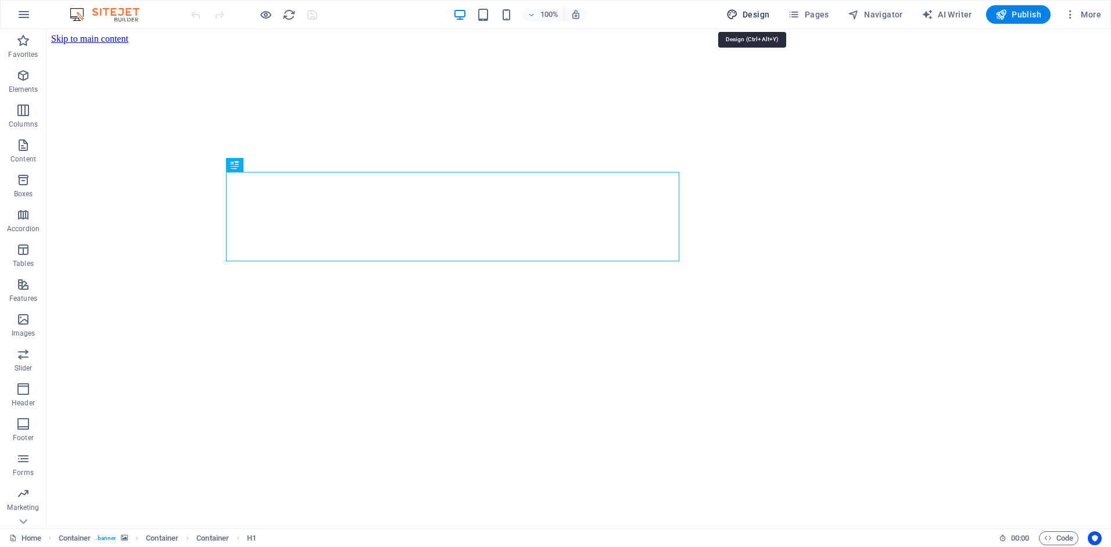
click at [756, 12] on span "Design" at bounding box center [748, 15] width 44 height 12
select select "700"
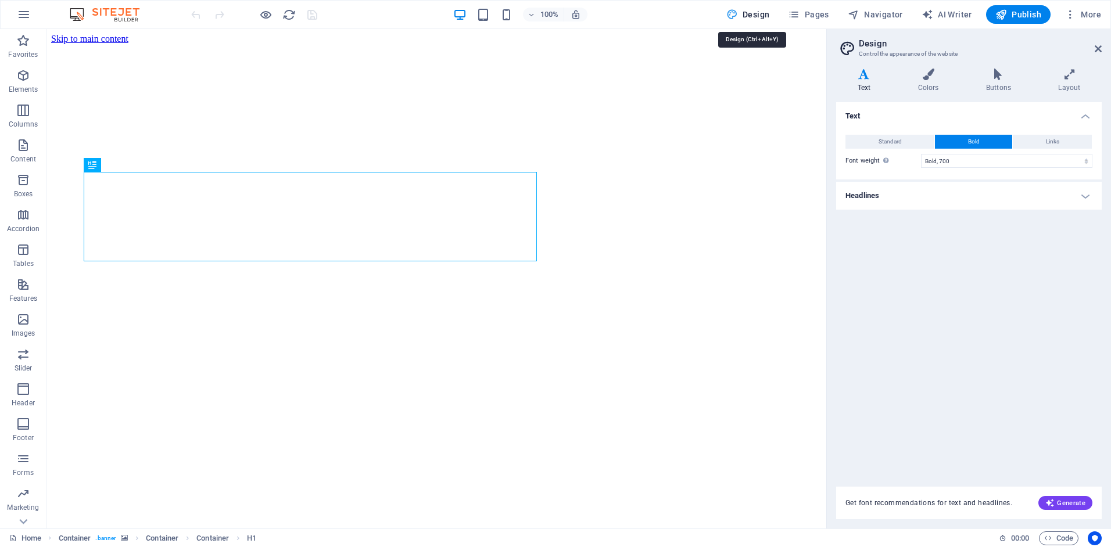
click at [759, 15] on span "Design" at bounding box center [748, 15] width 44 height 12
click at [887, 14] on span "Navigator" at bounding box center [875, 15] width 55 height 12
click at [886, 13] on span "Navigator" at bounding box center [875, 15] width 55 height 12
click at [1100, 48] on icon at bounding box center [1098, 48] width 7 height 9
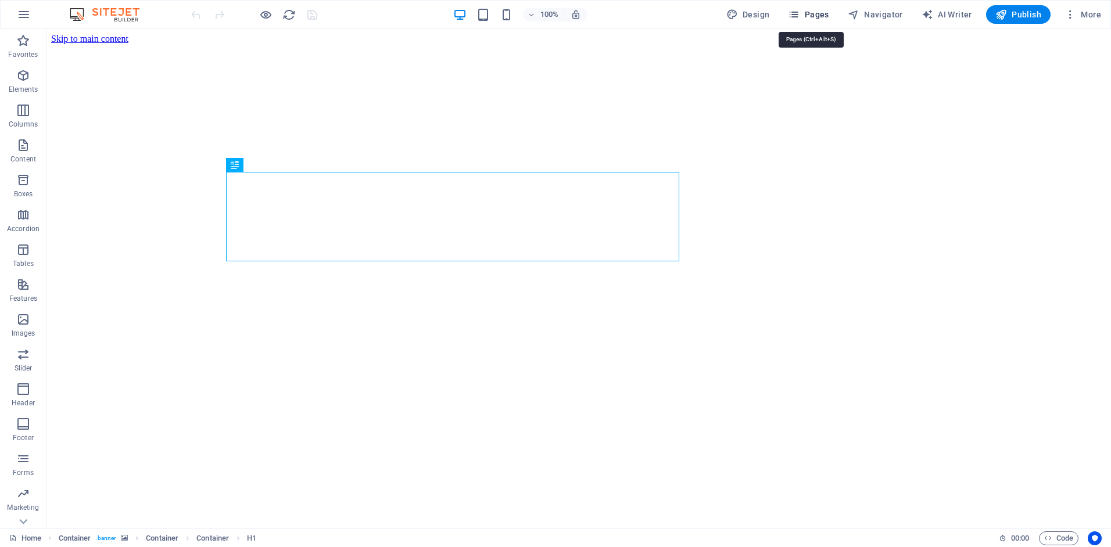
click at [819, 15] on span "Pages" at bounding box center [808, 15] width 41 height 12
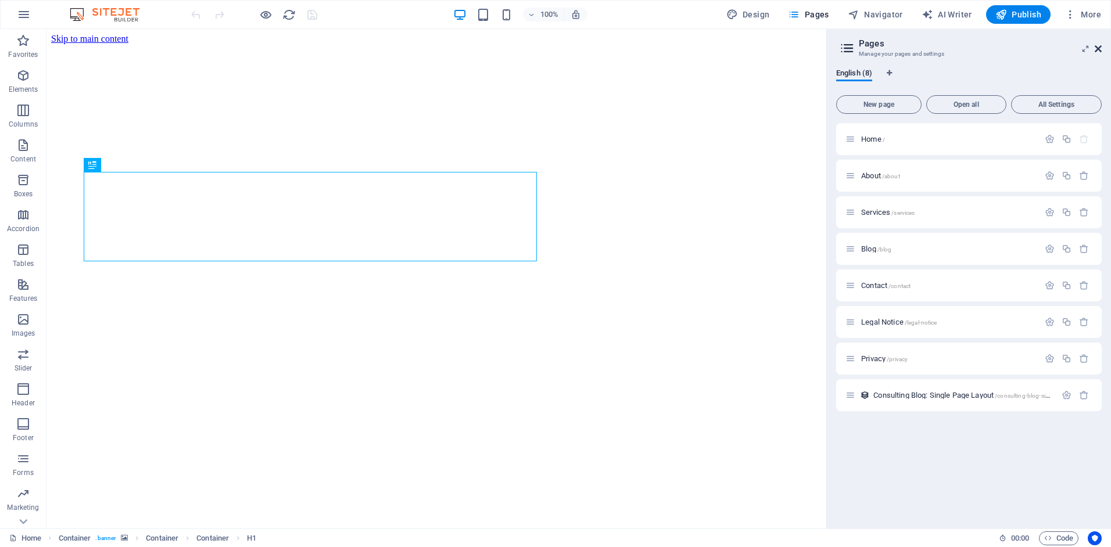
click at [1101, 51] on icon at bounding box center [1098, 48] width 7 height 9
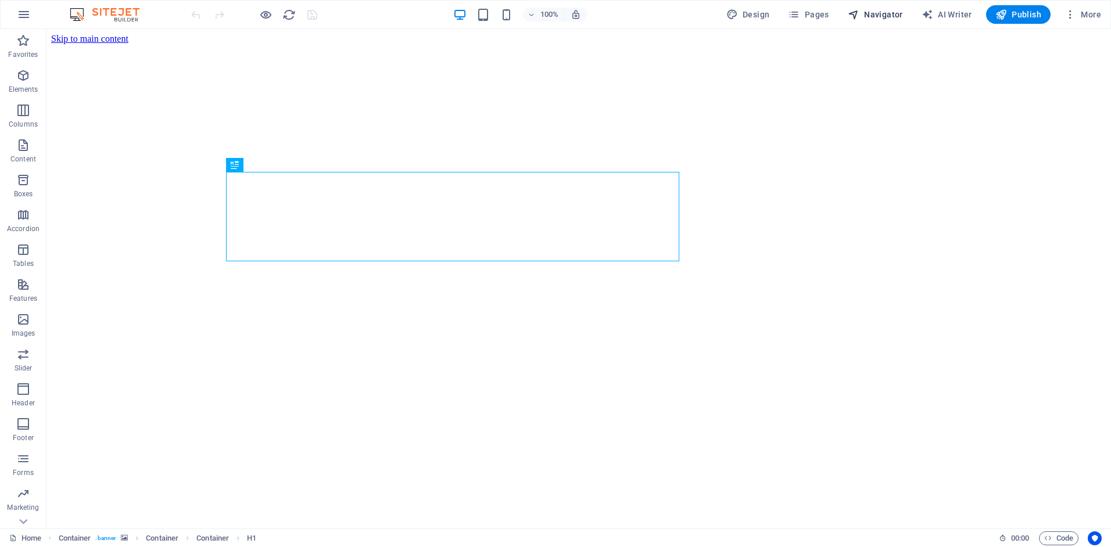
click at [893, 14] on span "Navigator" at bounding box center [875, 15] width 55 height 12
click at [865, 15] on span "Navigator" at bounding box center [875, 15] width 55 height 12
click at [872, 12] on span "Navigator" at bounding box center [875, 15] width 55 height 12
click at [1101, 15] on button "More" at bounding box center [1083, 14] width 46 height 19
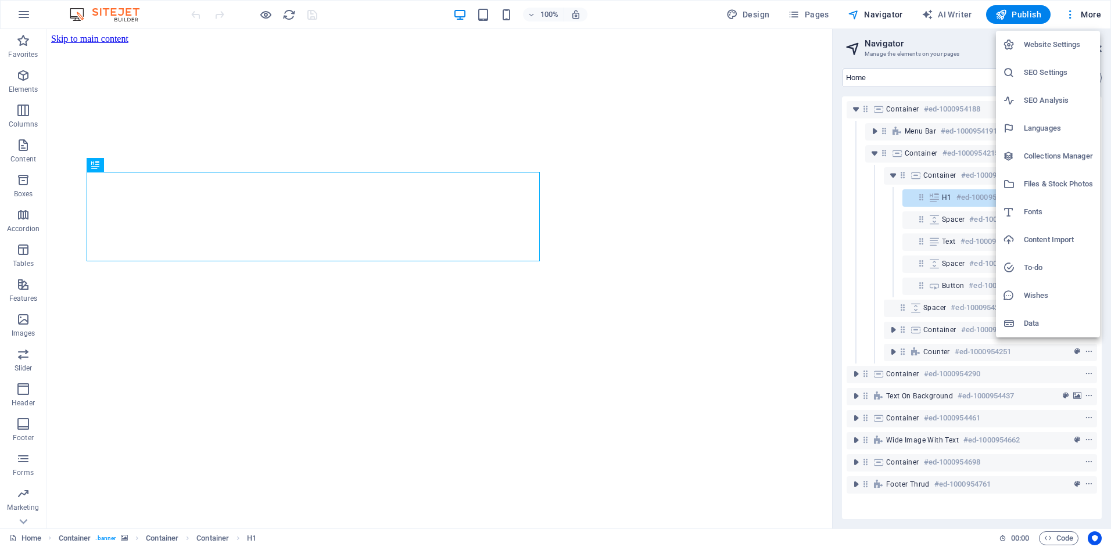
click at [1072, 45] on h6 "Website Settings" at bounding box center [1058, 45] width 69 height 14
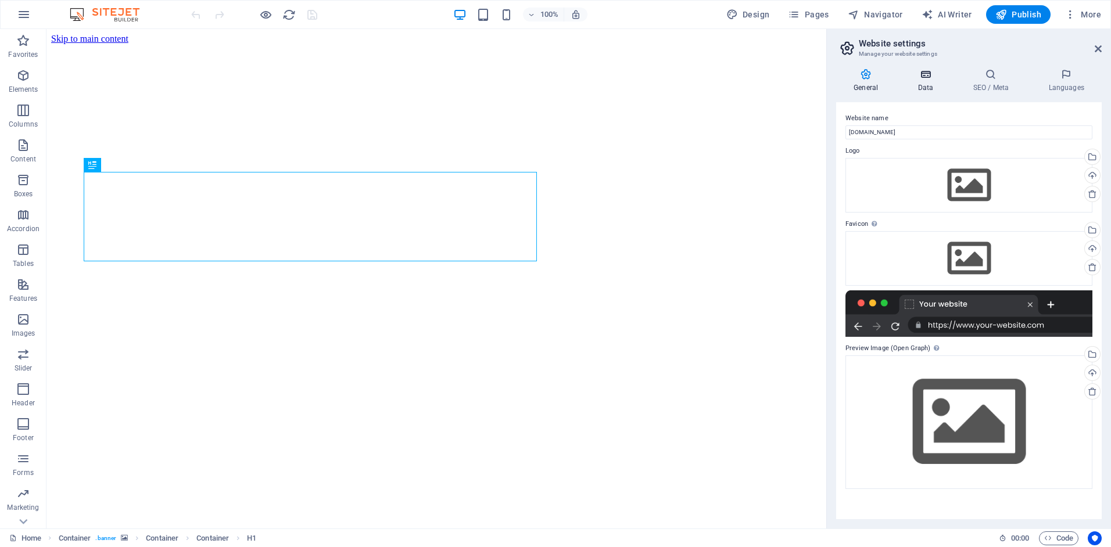
click at [925, 81] on h4 "Data" at bounding box center [927, 81] width 55 height 24
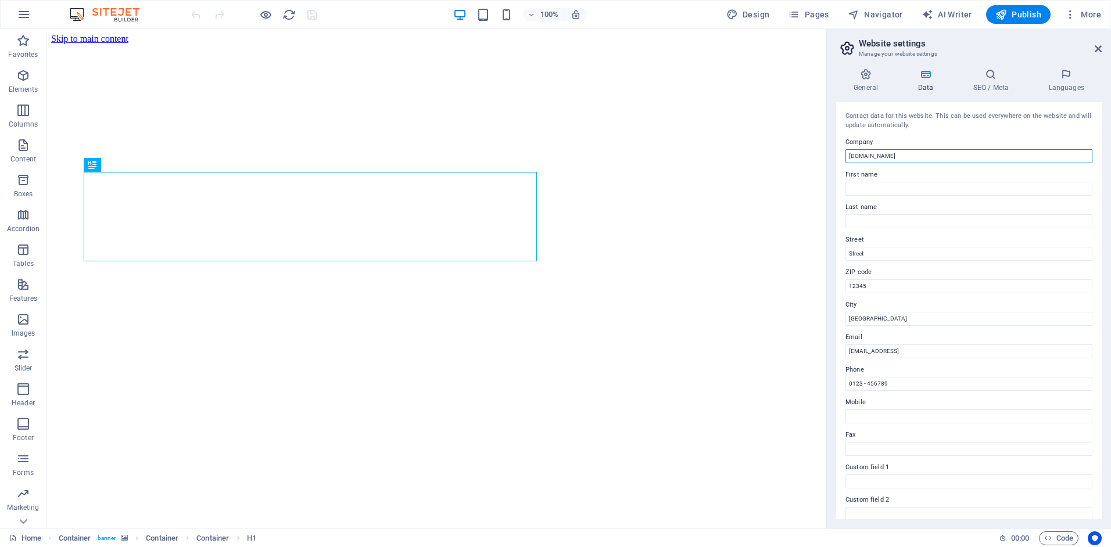
click at [924, 157] on input "[DOMAIN_NAME]" at bounding box center [969, 156] width 247 height 14
drag, startPoint x: 971, startPoint y: 186, endPoint x: 803, endPoint y: 163, distance: 169.0
click at [907, 156] on input "[DOMAIN_NAME]" at bounding box center [969, 156] width 247 height 14
type input "Waterkloof Business Consulting"
click at [918, 253] on input "Street" at bounding box center [969, 254] width 247 height 14
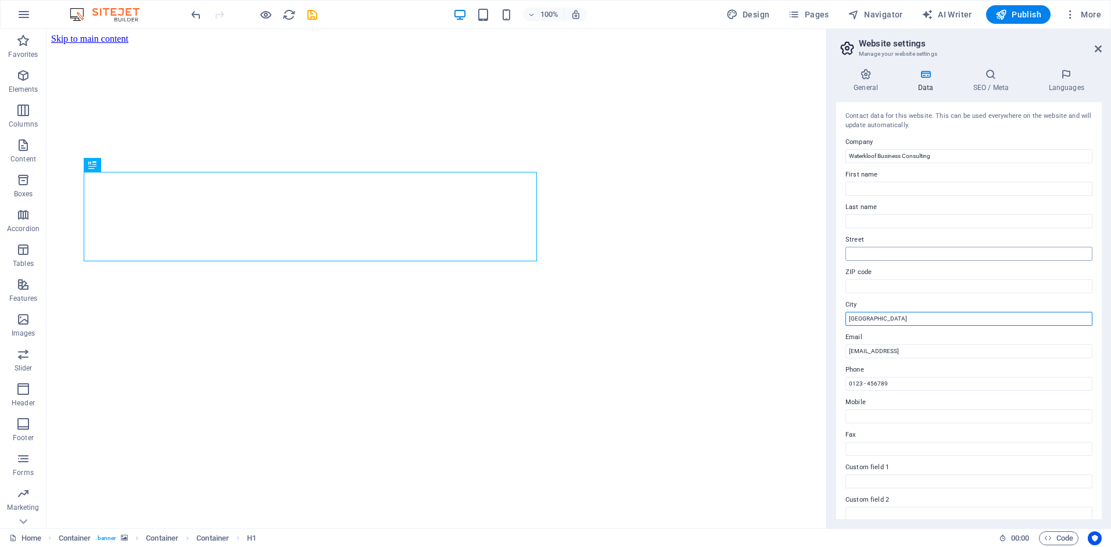
type input "[GEOGRAPHIC_DATA]"
click at [990, 82] on h4 "SEO / Meta" at bounding box center [993, 81] width 76 height 24
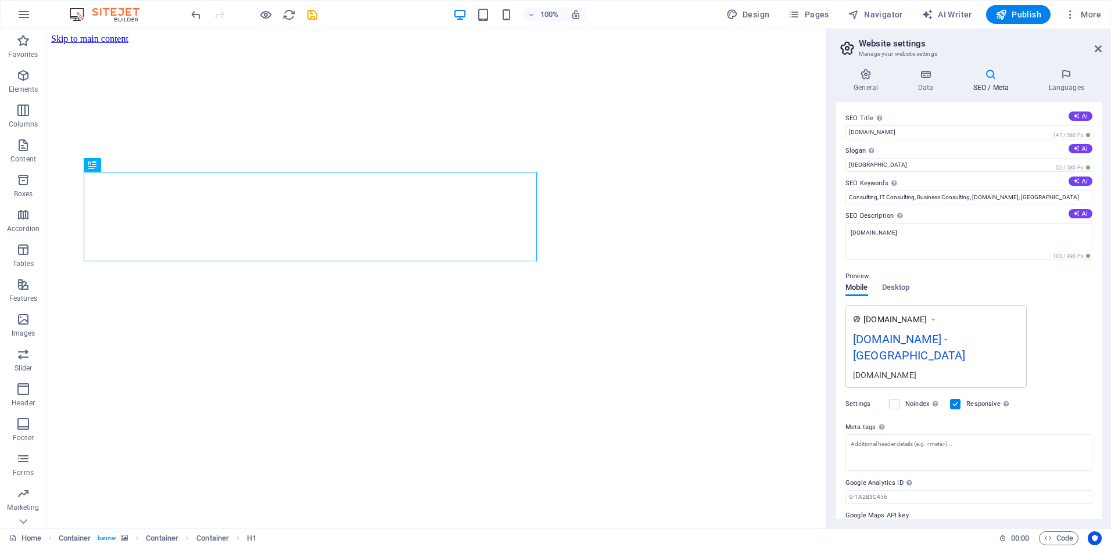
click at [962, 339] on div "[DOMAIN_NAME] - [GEOGRAPHIC_DATA]" at bounding box center [936, 350] width 166 height 39
click at [897, 288] on span "Desktop" at bounding box center [896, 289] width 28 height 16
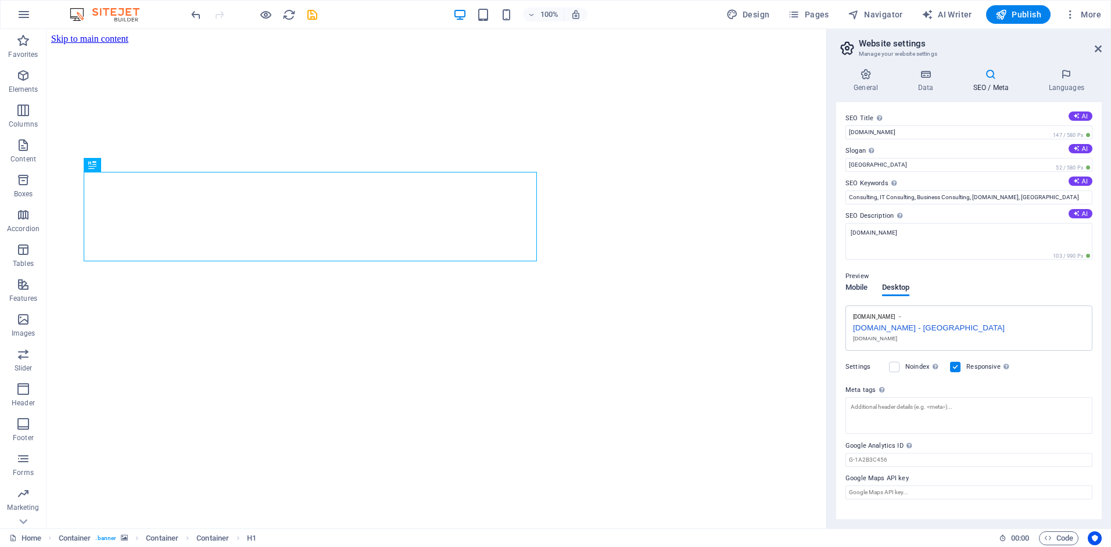
click at [851, 285] on span "Mobile" at bounding box center [857, 289] width 23 height 16
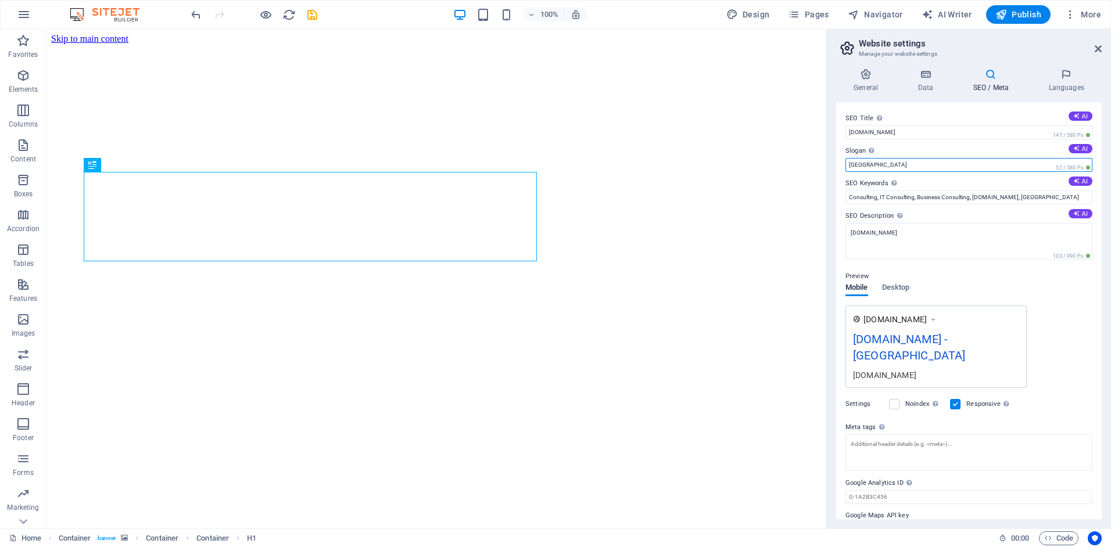
click at [921, 167] on input "[GEOGRAPHIC_DATA]" at bounding box center [969, 165] width 247 height 14
drag, startPoint x: 967, startPoint y: 196, endPoint x: 808, endPoint y: 169, distance: 161.6
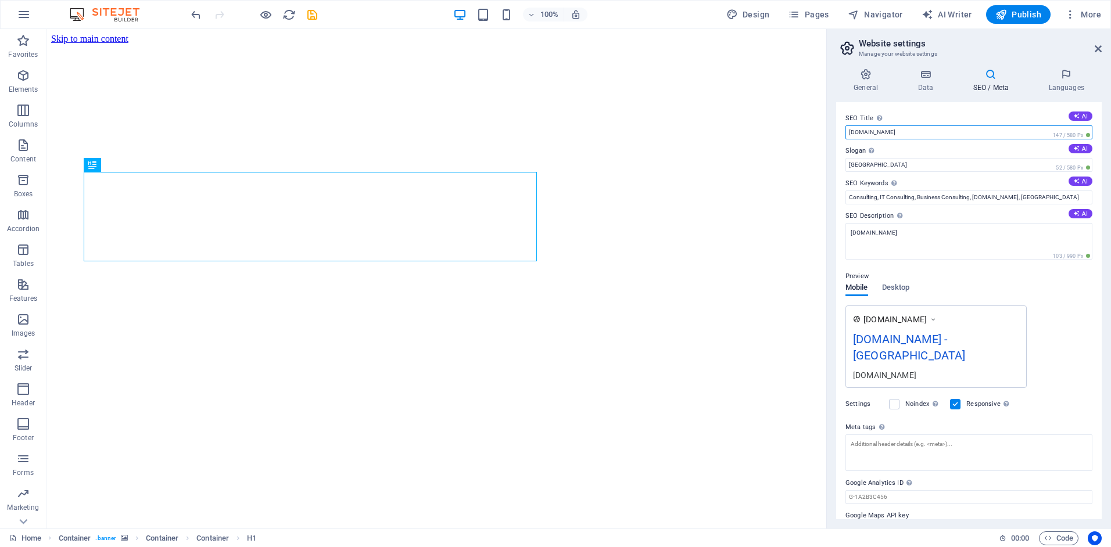
click at [908, 134] on input "[DOMAIN_NAME]" at bounding box center [969, 133] width 247 height 14
drag, startPoint x: 954, startPoint y: 163, endPoint x: 808, endPoint y: 135, distance: 148.5
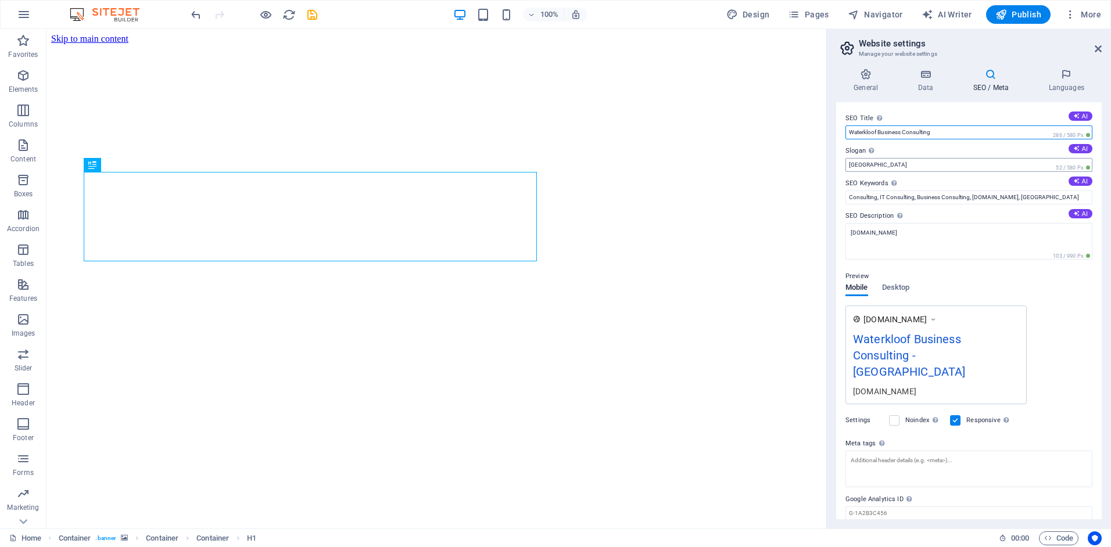
type input "Waterkloof Business Consulting"
click at [893, 165] on input "[GEOGRAPHIC_DATA]" at bounding box center [969, 165] width 247 height 14
drag, startPoint x: 893, startPoint y: 165, endPoint x: 844, endPoint y: 164, distance: 48.2
click at [844, 164] on div "SEO Title The title of your website - make it something that stands out in sear…" at bounding box center [969, 310] width 266 height 417
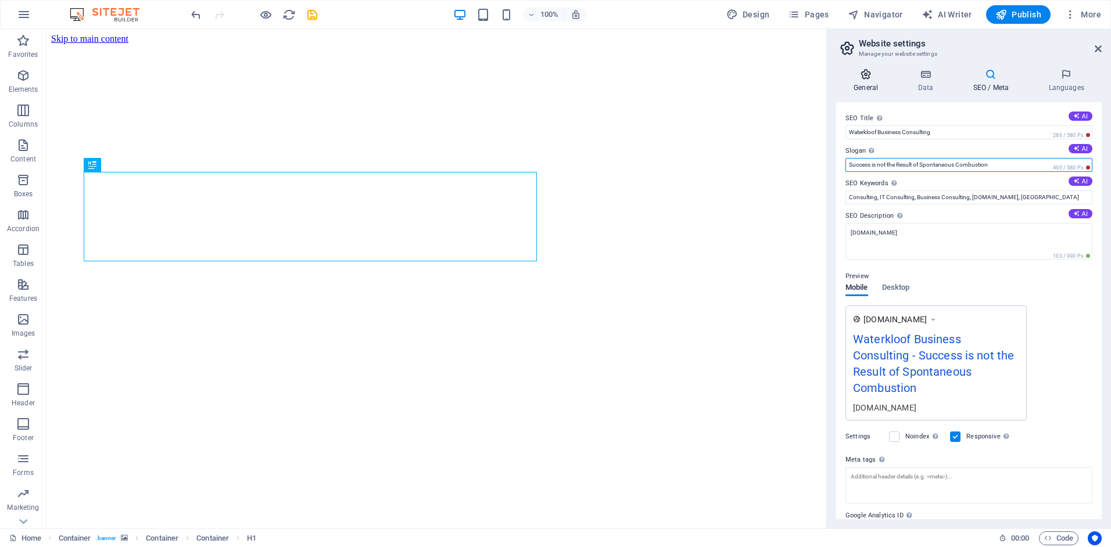
type input "Success is not the Result of Spontaneous Combustion"
click at [874, 75] on icon at bounding box center [865, 75] width 59 height 12
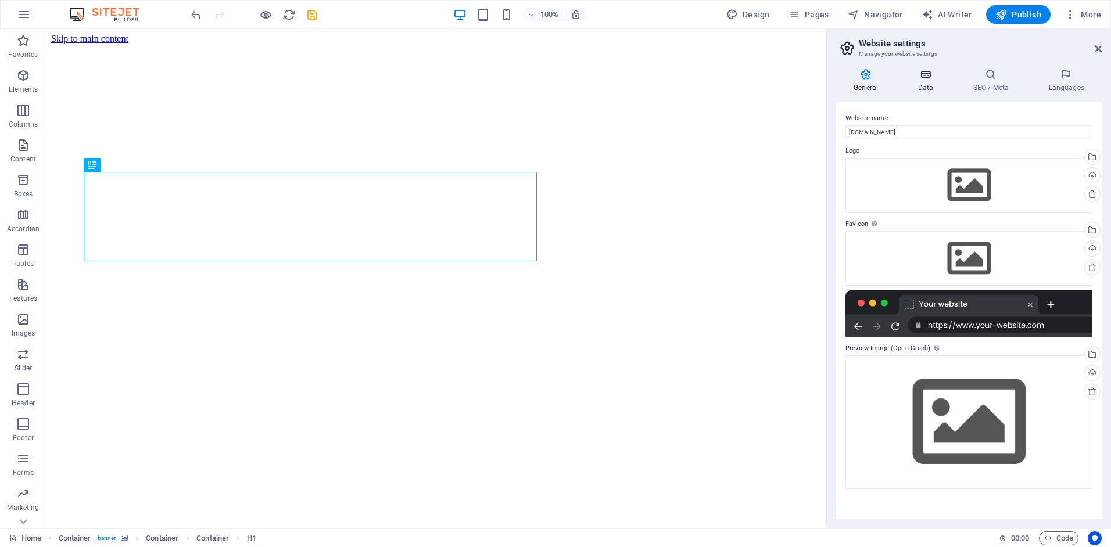
click at [921, 77] on icon at bounding box center [925, 75] width 51 height 12
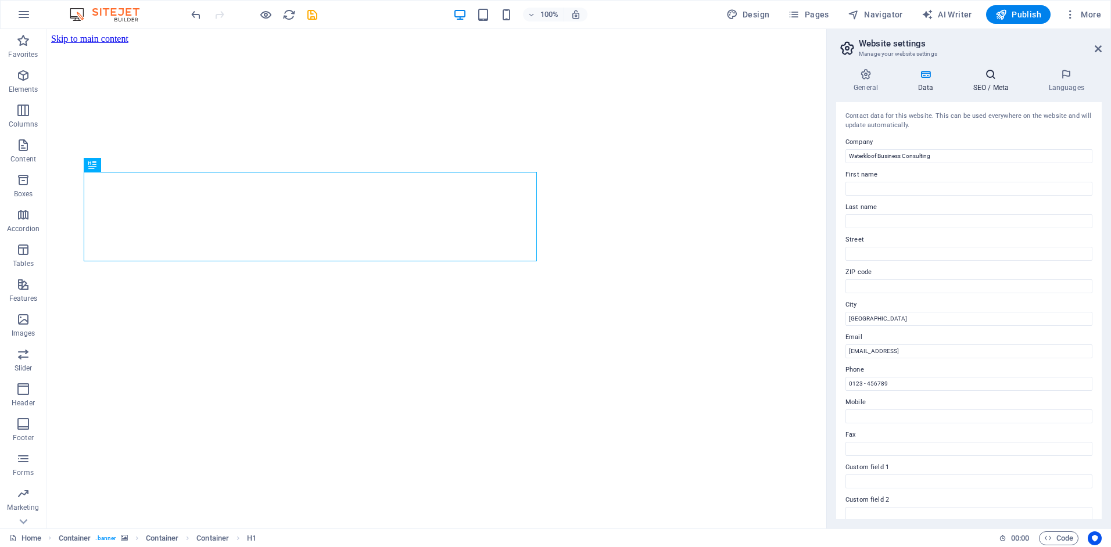
click at [991, 83] on h4 "SEO / Meta" at bounding box center [993, 81] width 76 height 24
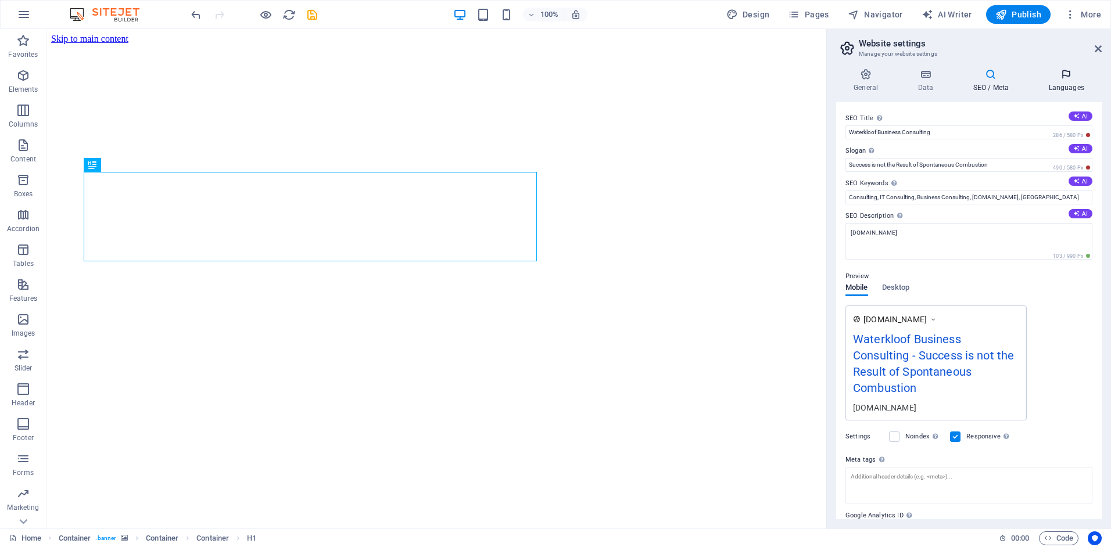
click at [1066, 77] on icon at bounding box center [1066, 75] width 71 height 12
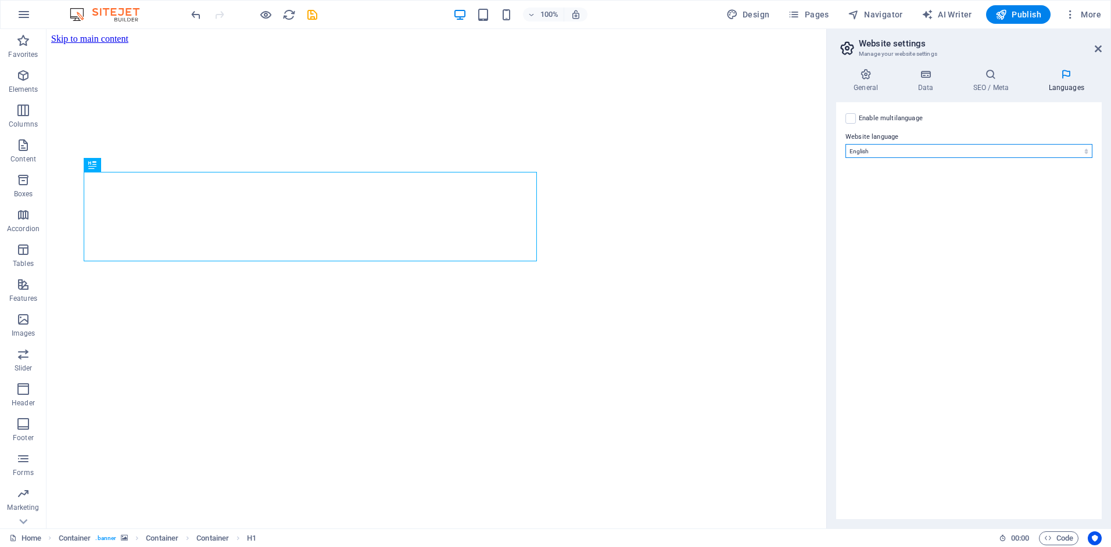
click at [965, 152] on select "Abkhazian Afar Afrikaans Akan Albanian Amharic Arabic Aragonese Armenian Assame…" at bounding box center [969, 151] width 247 height 14
click at [964, 473] on div "Enable multilanguage To disable multilanguage delete all languages until only o…" at bounding box center [969, 310] width 266 height 417
click at [1096, 48] on icon at bounding box center [1098, 48] width 7 height 9
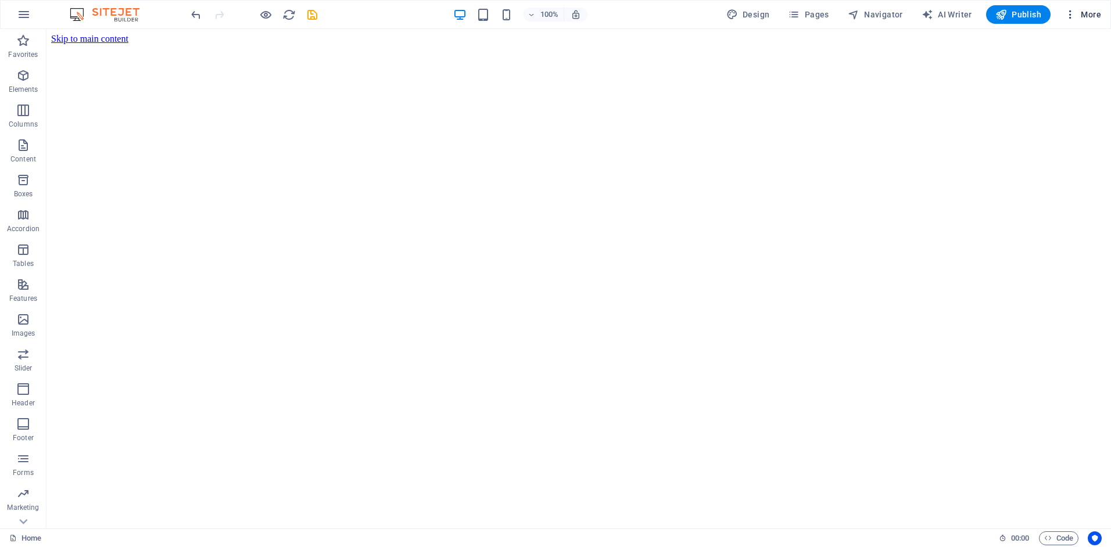
click at [1087, 12] on span "More" at bounding box center [1083, 15] width 37 height 12
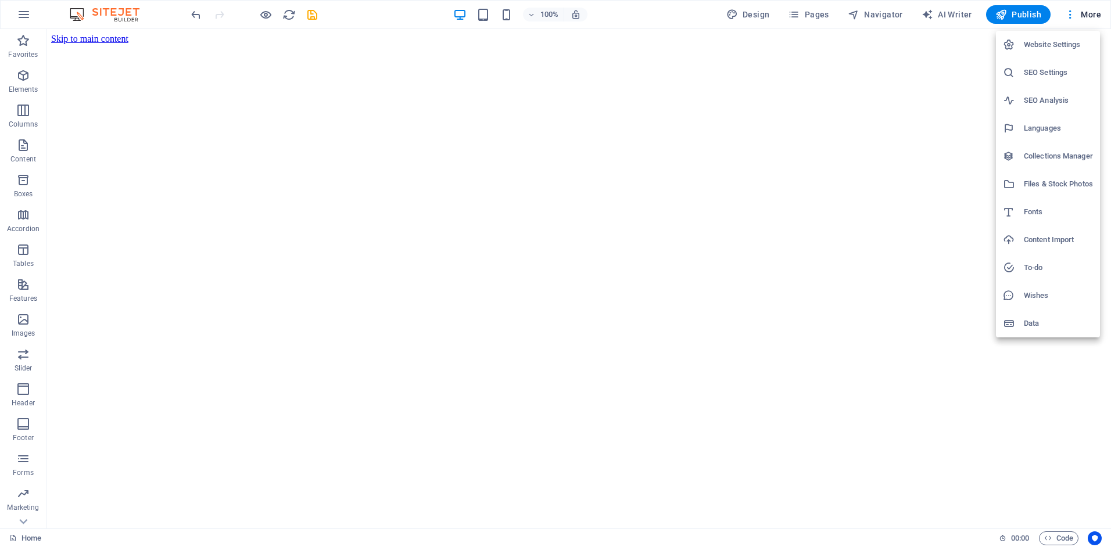
click at [1038, 41] on h6 "Website Settings" at bounding box center [1058, 45] width 69 height 14
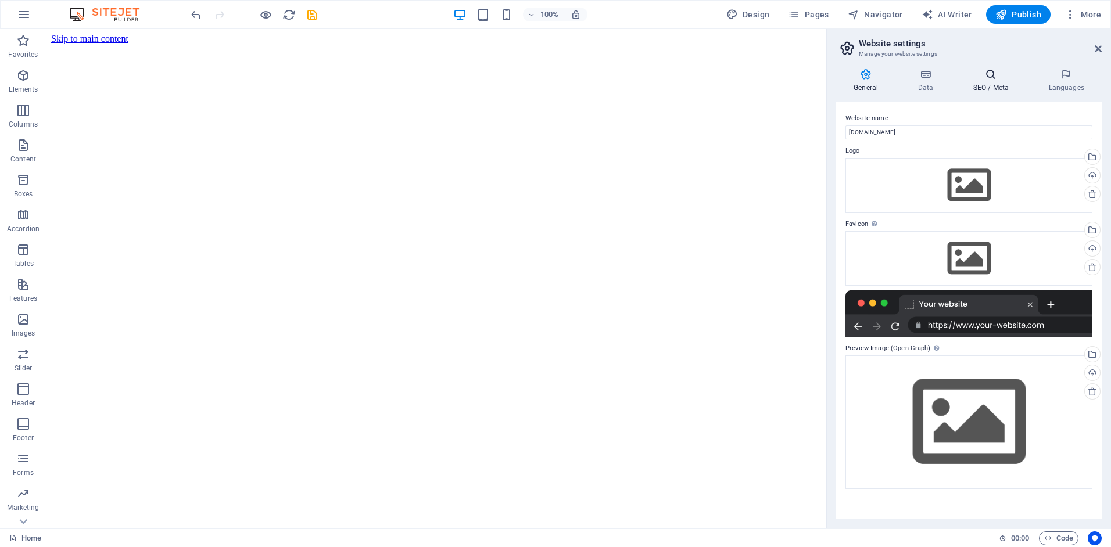
click at [993, 76] on icon at bounding box center [990, 75] width 71 height 12
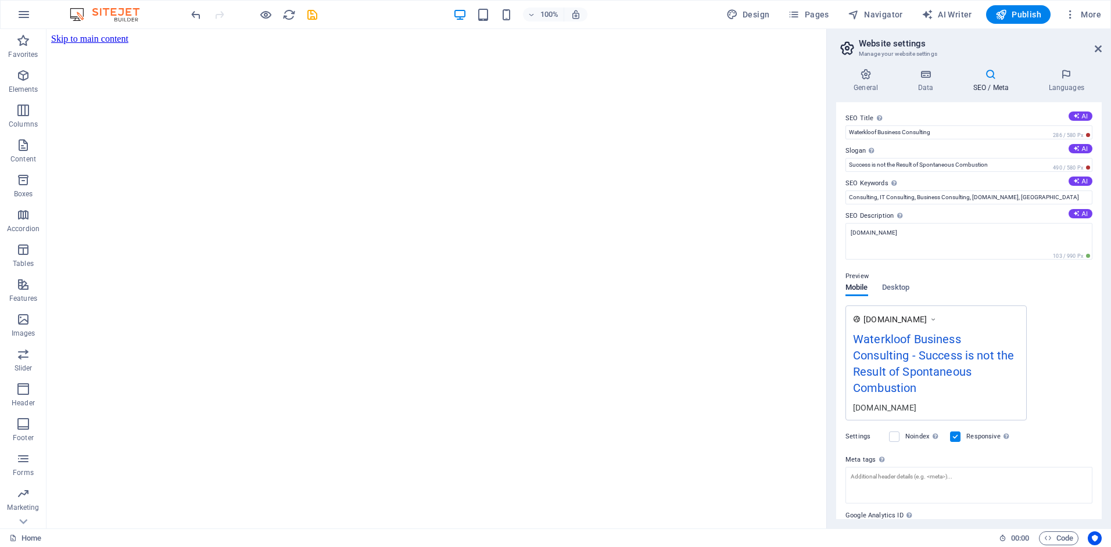
click at [912, 407] on div "[DOMAIN_NAME]" at bounding box center [936, 408] width 166 height 12
click at [873, 411] on div "[DOMAIN_NAME]" at bounding box center [936, 408] width 166 height 12
drag, startPoint x: 854, startPoint y: 338, endPoint x: 882, endPoint y: 354, distance: 32.3
click at [882, 354] on div "Waterkloof Business Consulting - Success is not the Result of Spontaneous Combu…" at bounding box center [936, 366] width 166 height 71
drag, startPoint x: 909, startPoint y: 356, endPoint x: 852, endPoint y: 334, distance: 60.9
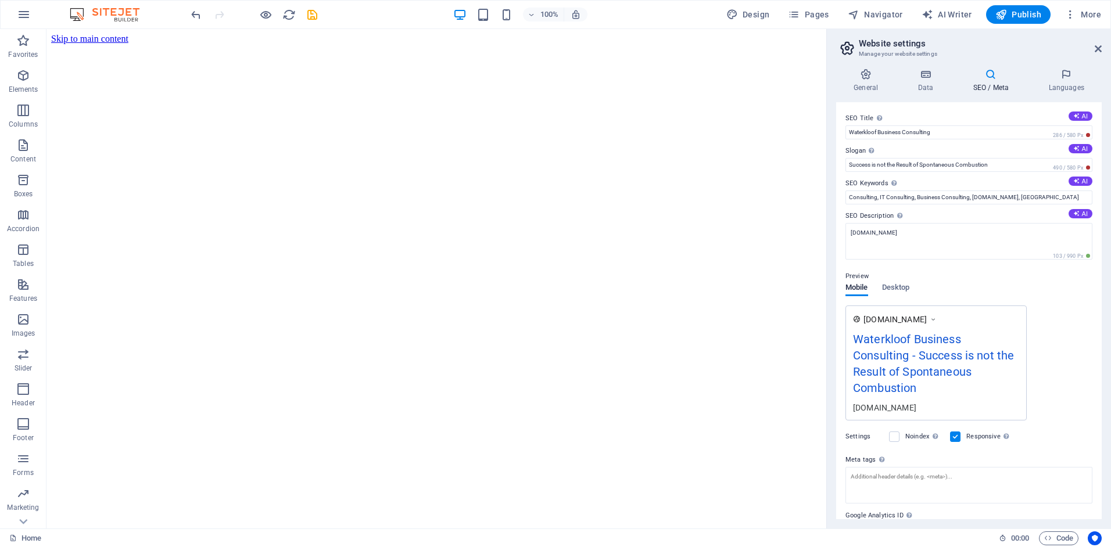
click at [852, 334] on div "[DOMAIN_NAME] Waterkloof Business Consulting - Success is not the Result of Spo…" at bounding box center [936, 363] width 181 height 115
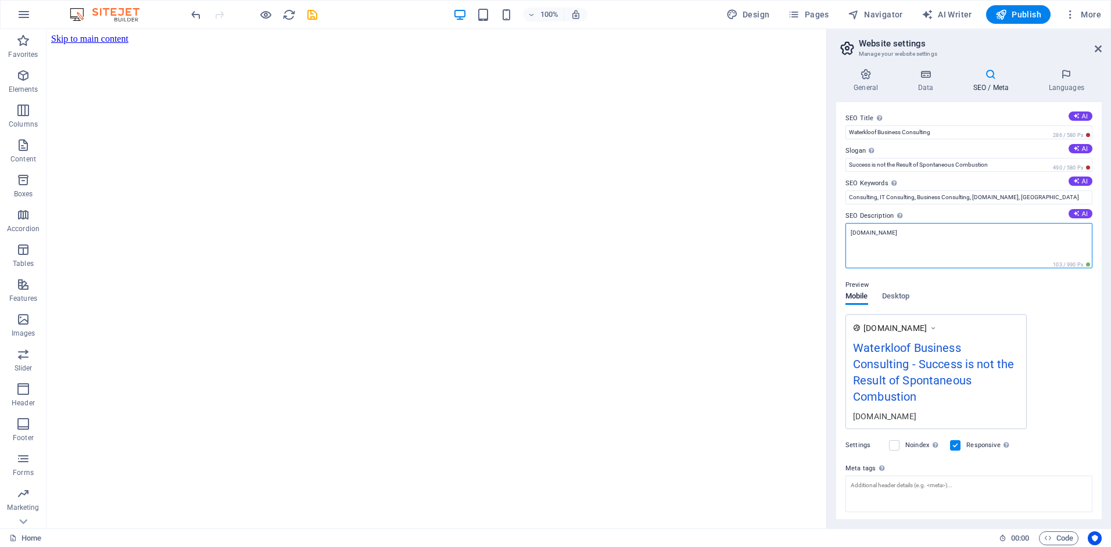
click at [907, 232] on textarea "[DOMAIN_NAME]" at bounding box center [969, 245] width 247 height 45
drag, startPoint x: 954, startPoint y: 261, endPoint x: 815, endPoint y: 231, distance: 141.5
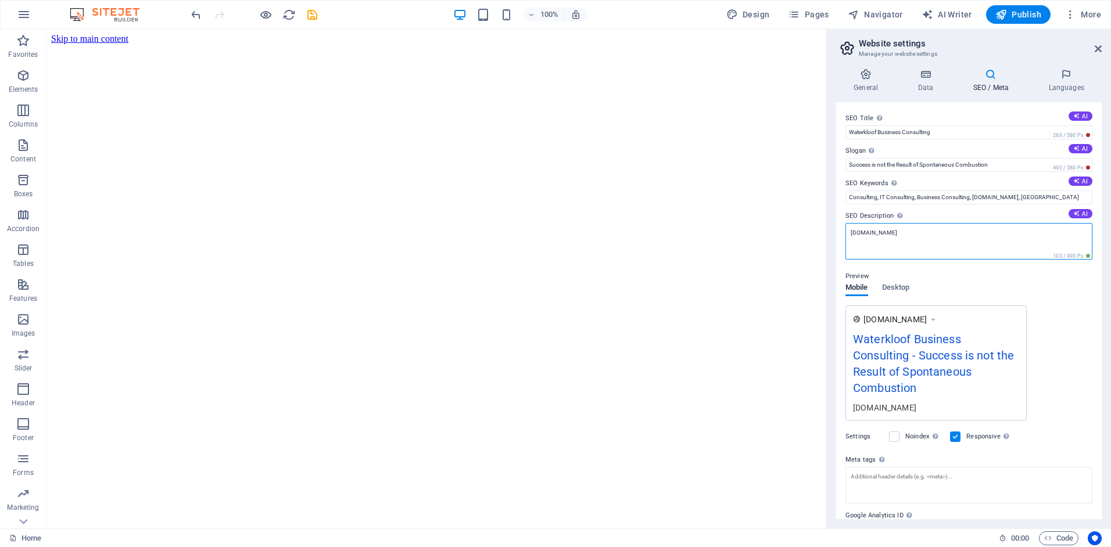
click at [853, 230] on textarea "[DOMAIN_NAME]" at bounding box center [969, 241] width 247 height 37
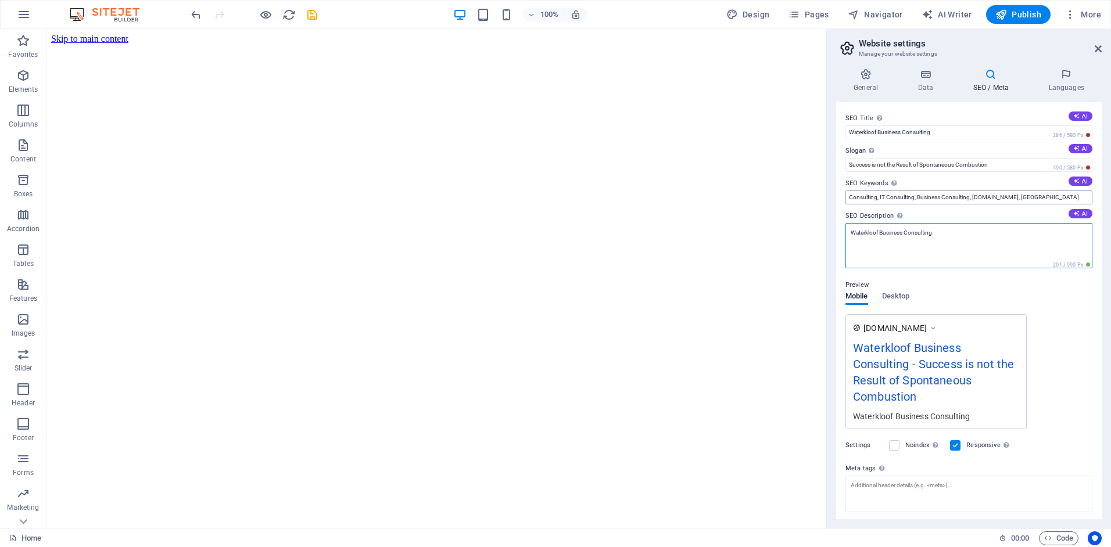
type textarea "Waterkloof Business Consulting"
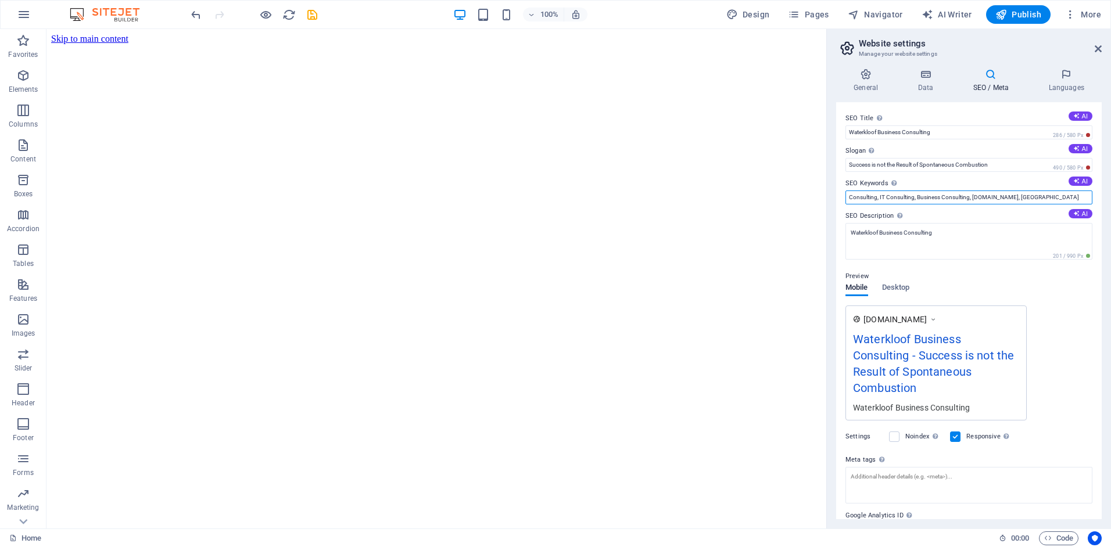
click at [997, 197] on input "Consulting, IT Consulting, Business Consulting, [DOMAIN_NAME], [GEOGRAPHIC_DATA]" at bounding box center [969, 198] width 247 height 14
type input "Consulting, IT Consulting, Business Consulting, Waterkloof"
click at [904, 285] on span "Desktop" at bounding box center [896, 289] width 28 height 16
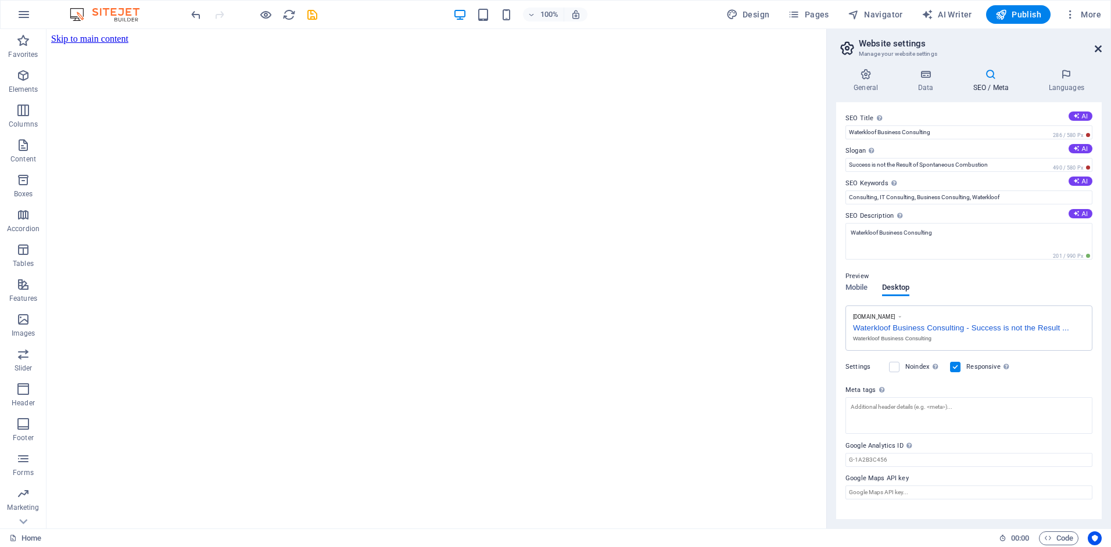
click at [1098, 44] on icon at bounding box center [1098, 48] width 7 height 9
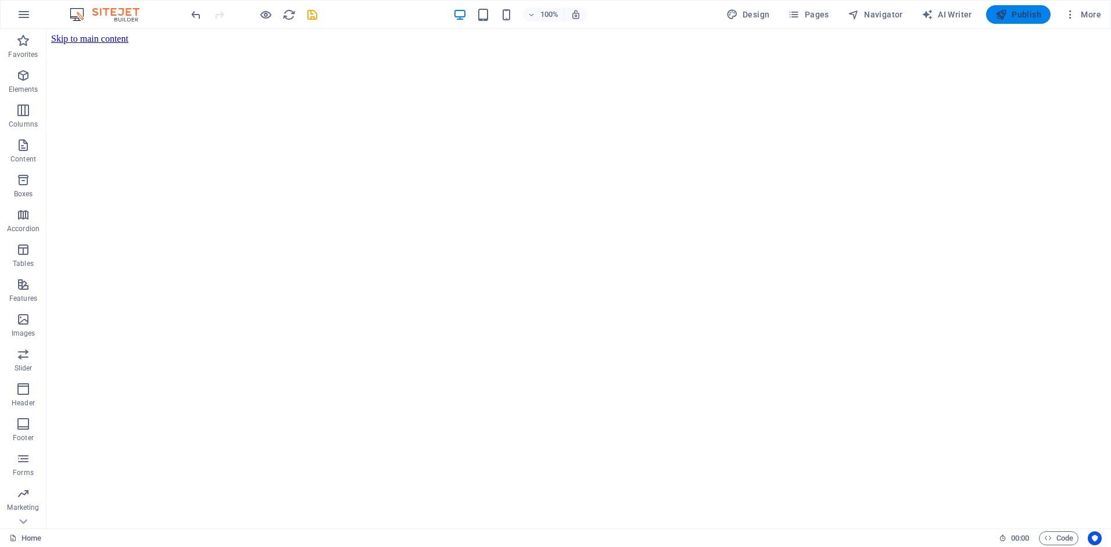
click at [1029, 12] on span "Publish" at bounding box center [1019, 15] width 46 height 12
